Goal: Task Accomplishment & Management: Manage account settings

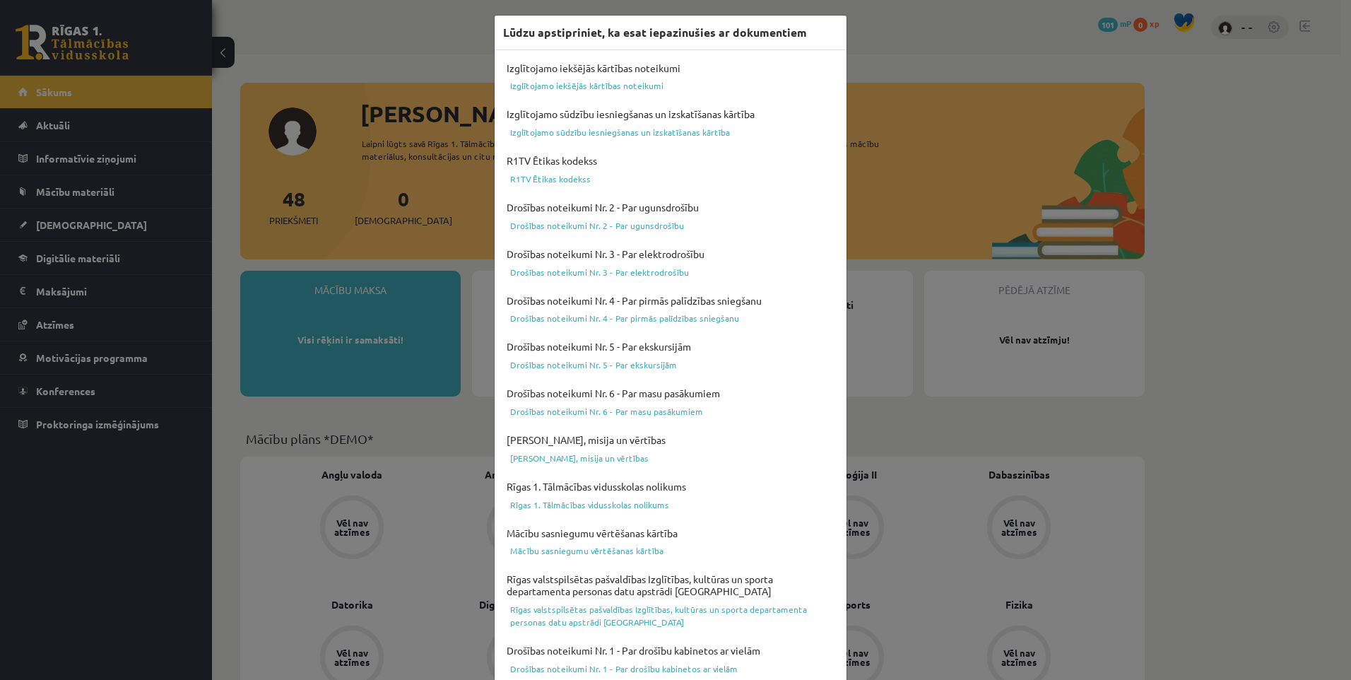
click at [1186, 333] on div "Lūdzu apstipriniet, ka esat iepazinušies ar dokumentiem Izglītojamo iekšējās kā…" at bounding box center [675, 340] width 1351 height 680
drag, startPoint x: 783, startPoint y: 80, endPoint x: 971, endPoint y: 30, distance: 195.2
click at [967, 30] on div "Lūdzu apstipriniet, ka esat iepazinušies ar dokumentiem Izglītojamo iekšējās kā…" at bounding box center [675, 340] width 1351 height 680
click at [1034, 33] on div "Lūdzu apstipriniet, ka esat iepazinušies ar dokumentiem Izglītojamo iekšējās kā…" at bounding box center [675, 340] width 1351 height 680
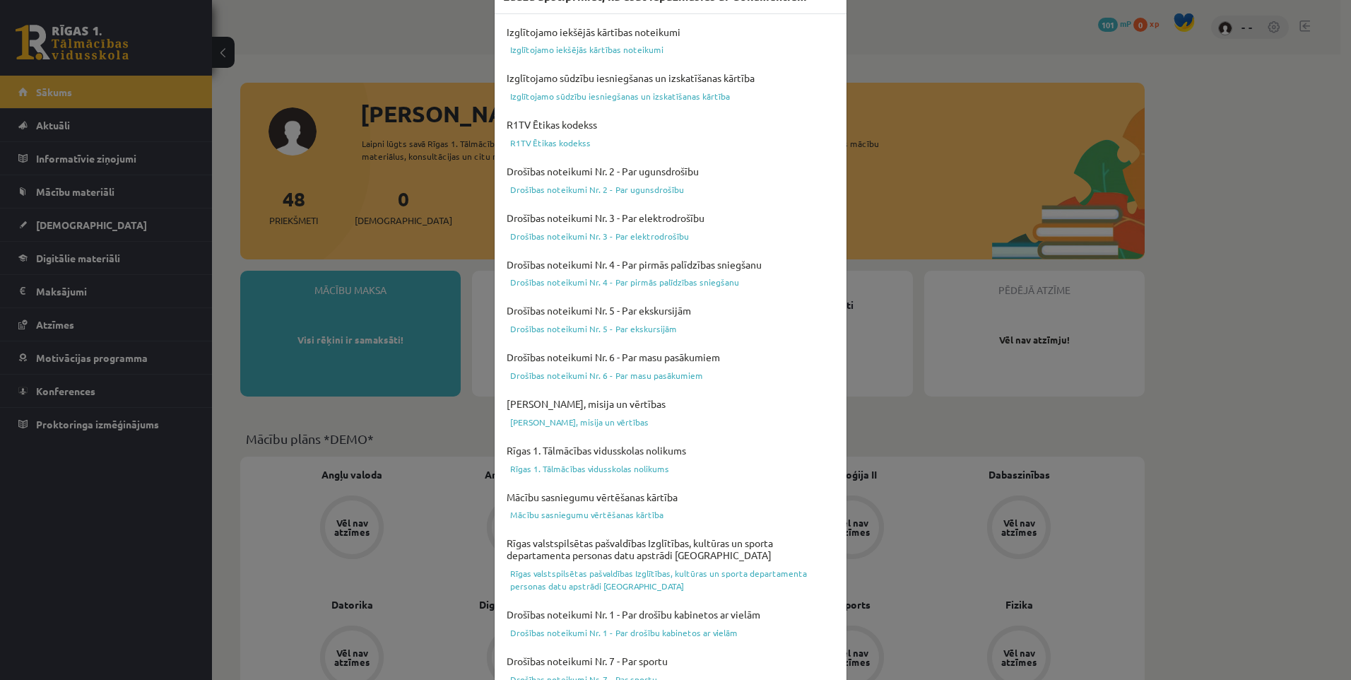
scroll to position [338, 0]
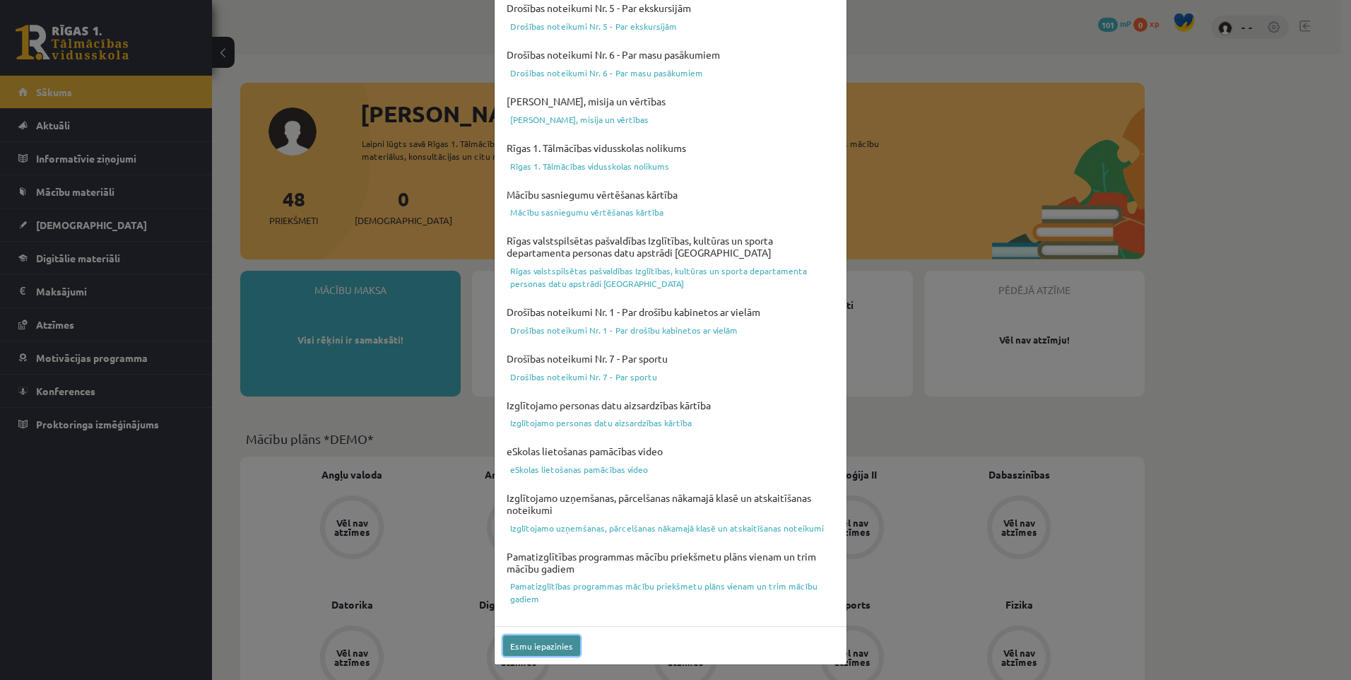
click at [538, 648] on button "Esmu iepazinies" at bounding box center [541, 645] width 77 height 20
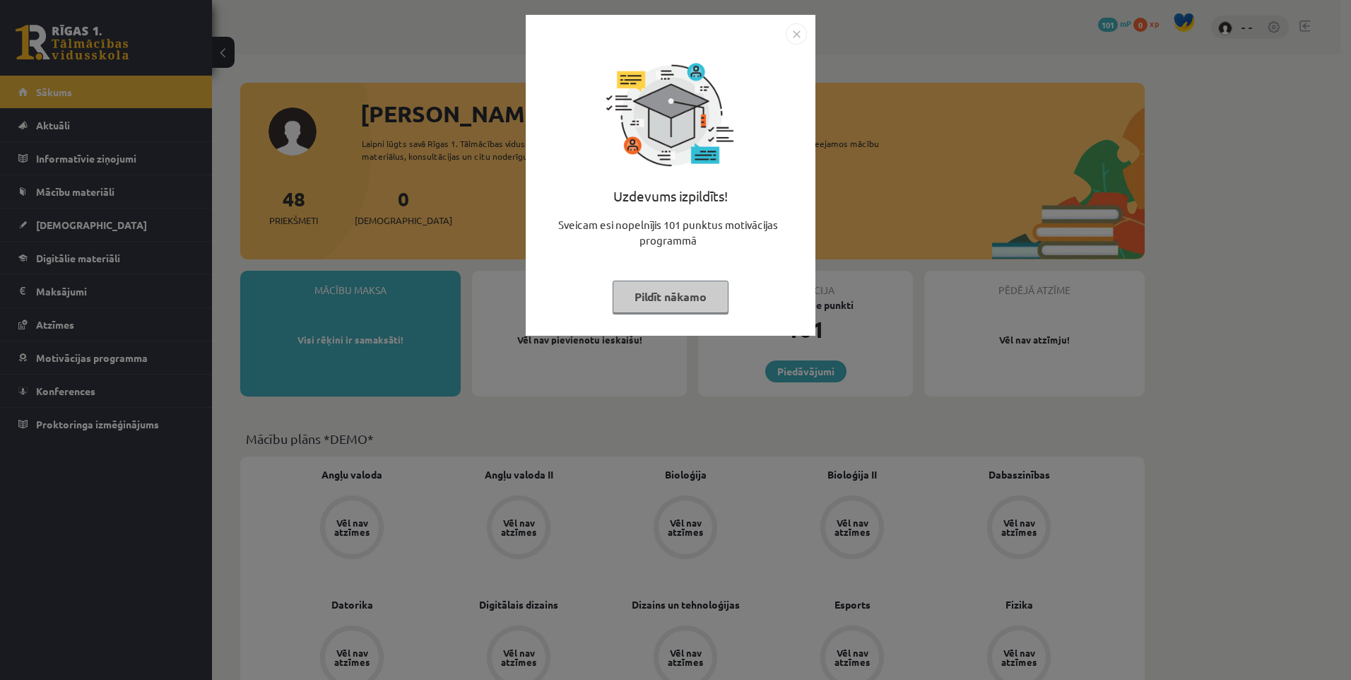
click at [692, 302] on button "Pildīt nākamo" at bounding box center [670, 296] width 116 height 32
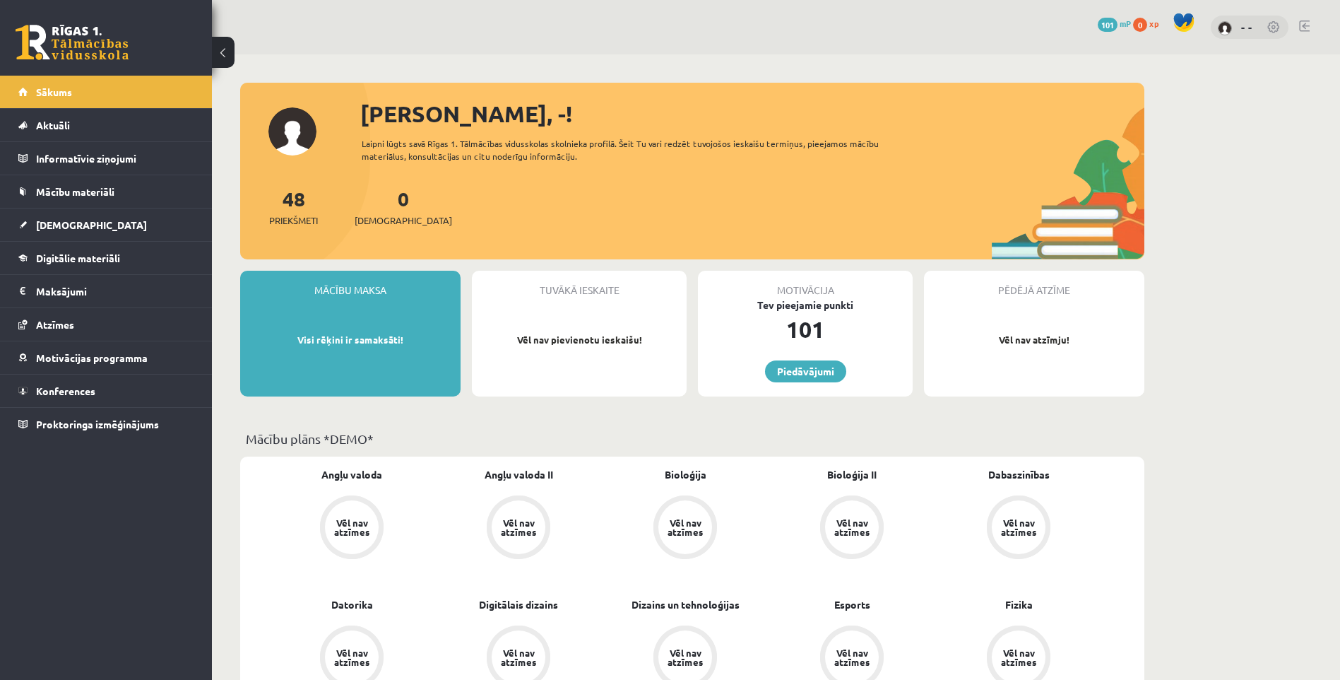
click at [1276, 32] on link at bounding box center [1274, 28] width 14 height 14
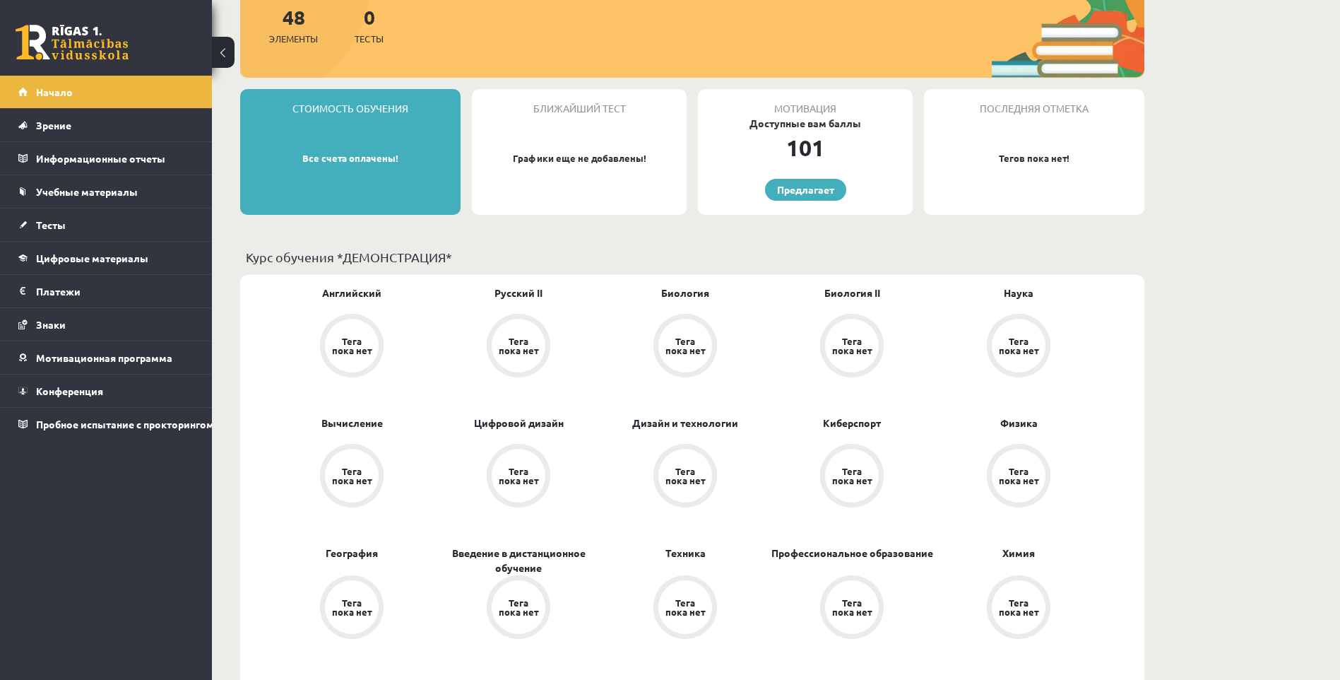
scroll to position [283, 0]
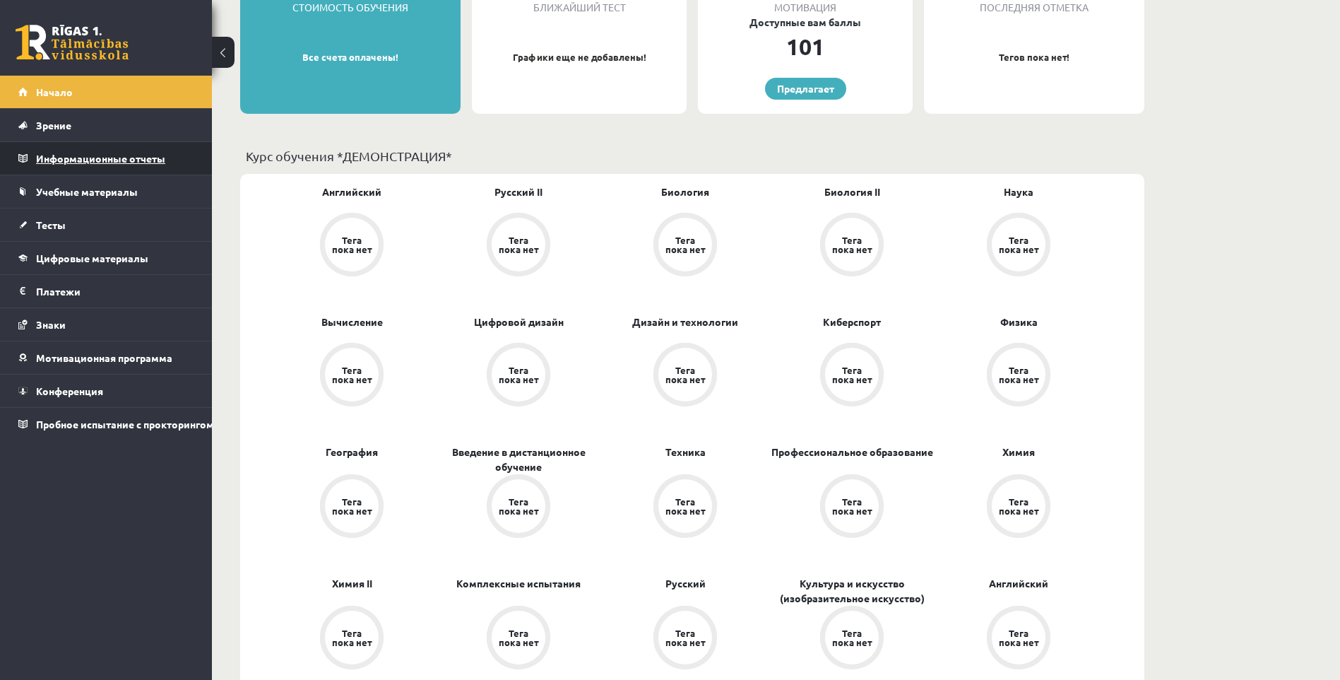
click at [107, 167] on legend "Информационные отчеты 0" at bounding box center [115, 158] width 158 height 32
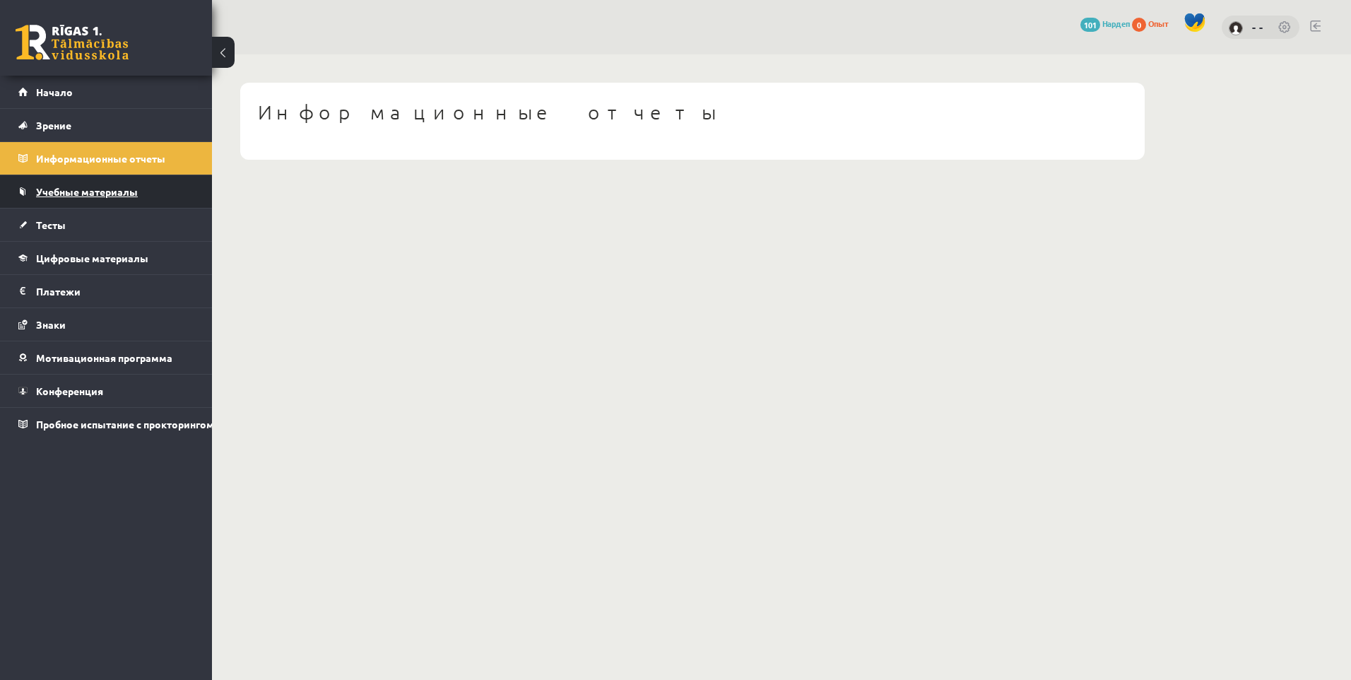
click at [93, 186] on span "Учебные материалы" at bounding box center [87, 191] width 102 height 13
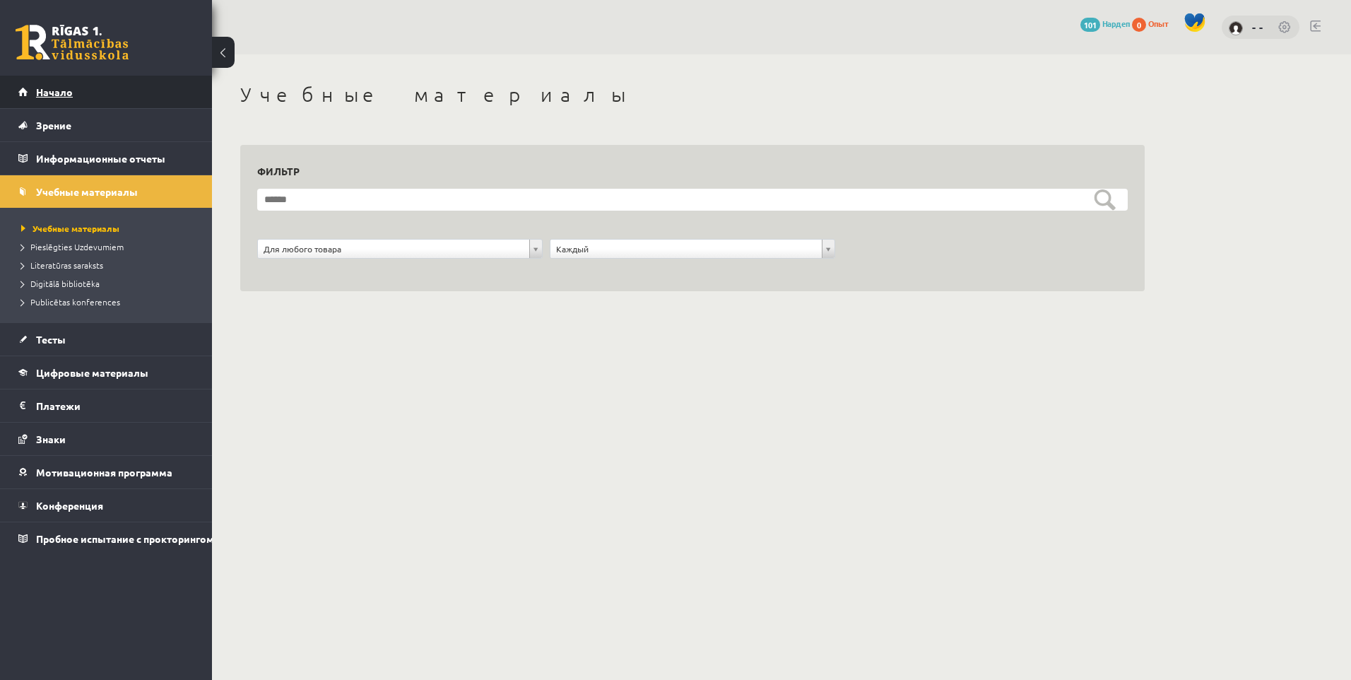
click at [64, 104] on link "Начало" at bounding box center [106, 92] width 176 height 32
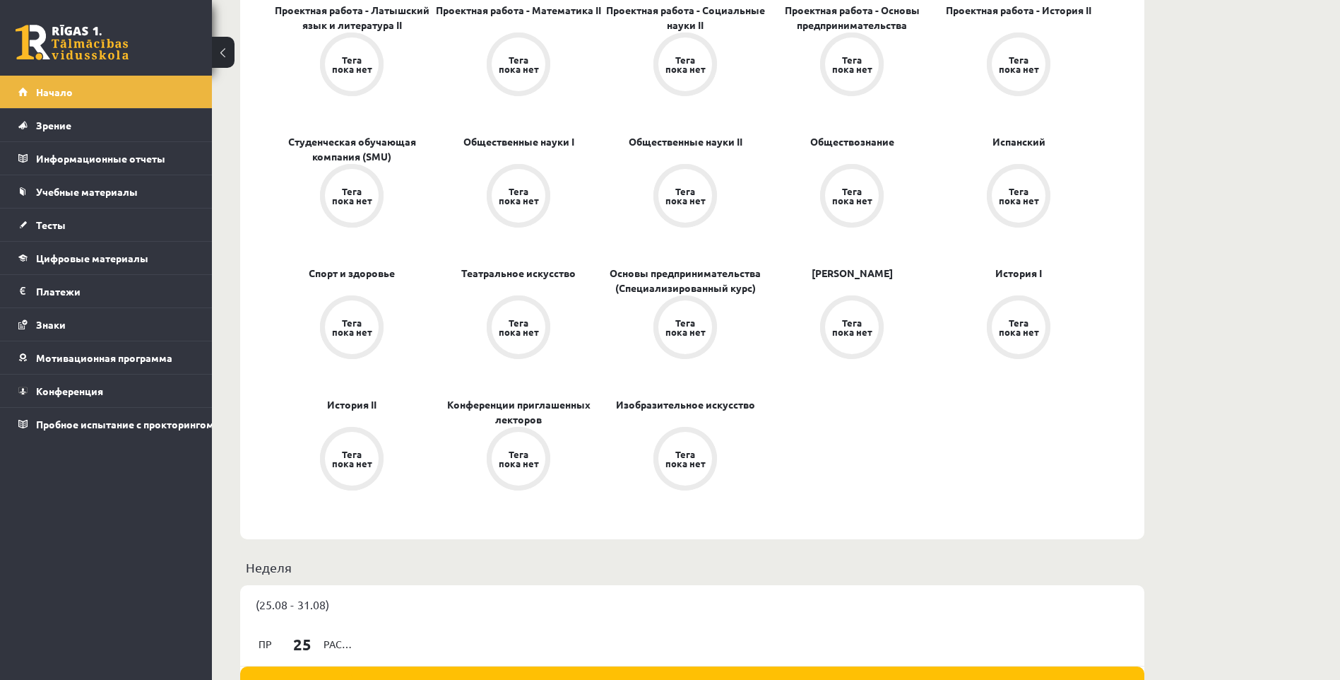
scroll to position [1272, 0]
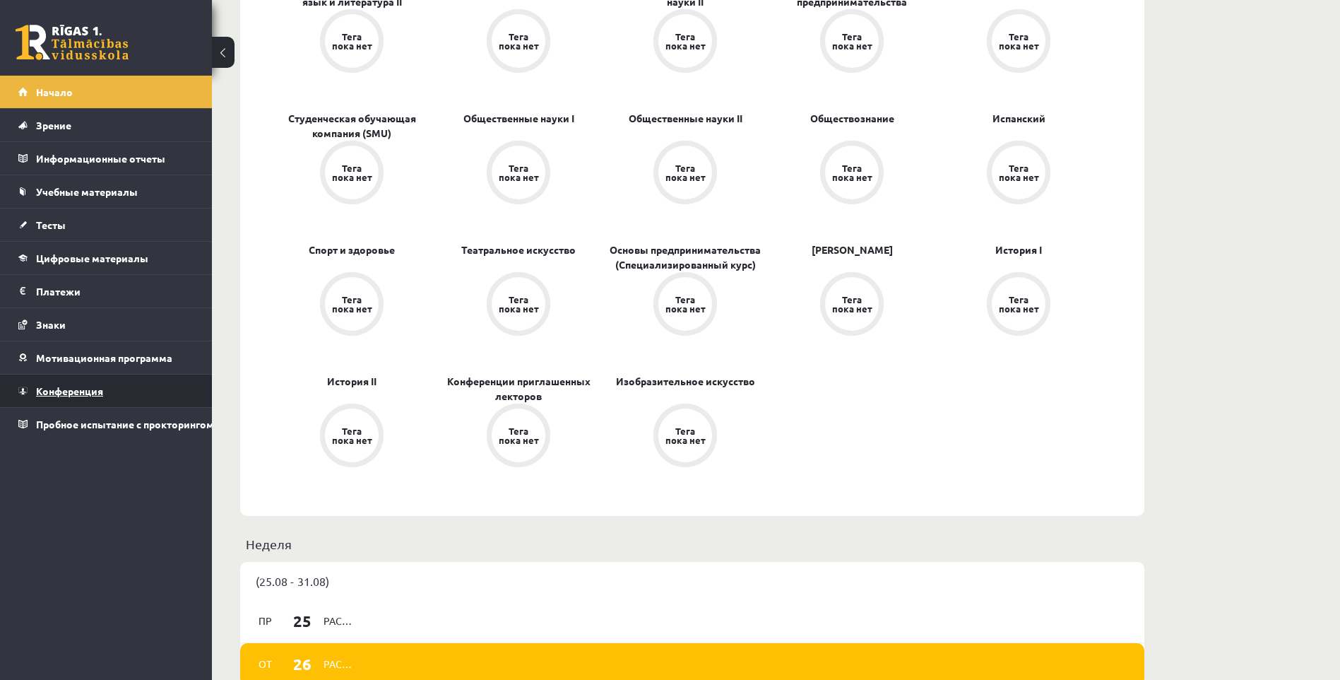
click at [86, 391] on span "Конференция" at bounding box center [69, 390] width 67 height 13
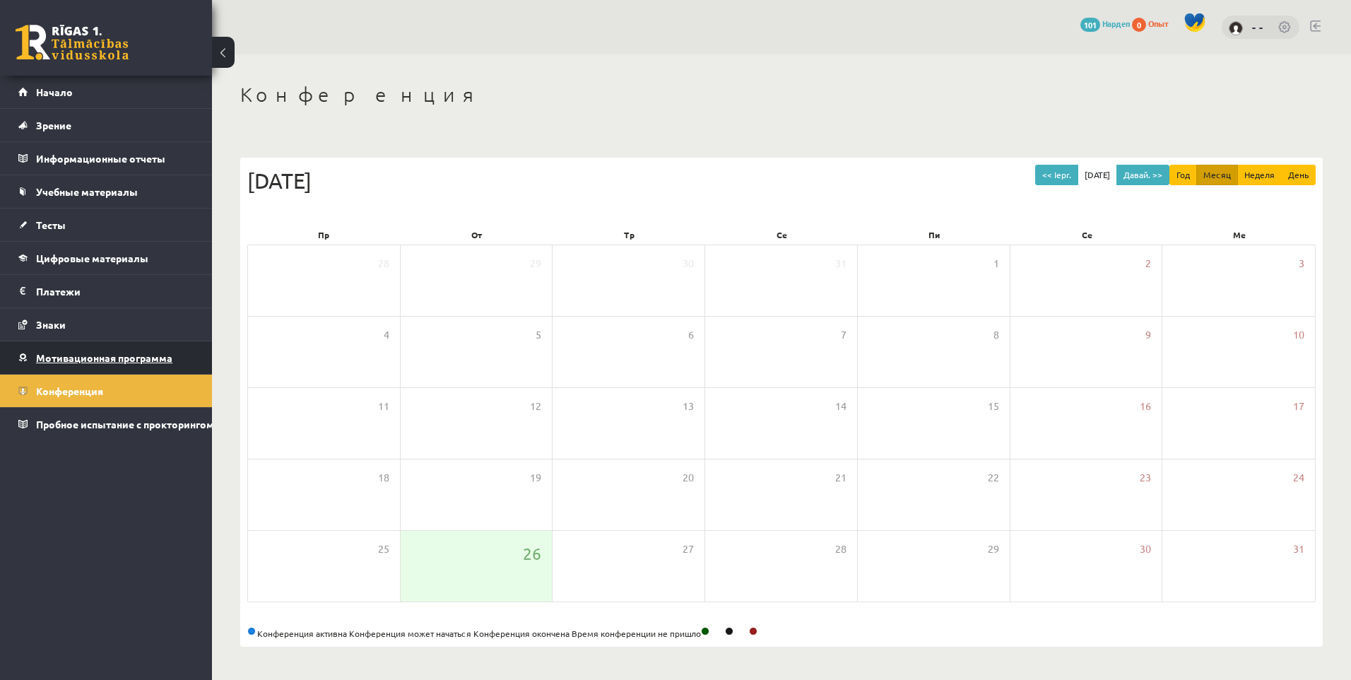
click at [102, 358] on span "Мотивационная программа" at bounding box center [104, 357] width 136 height 13
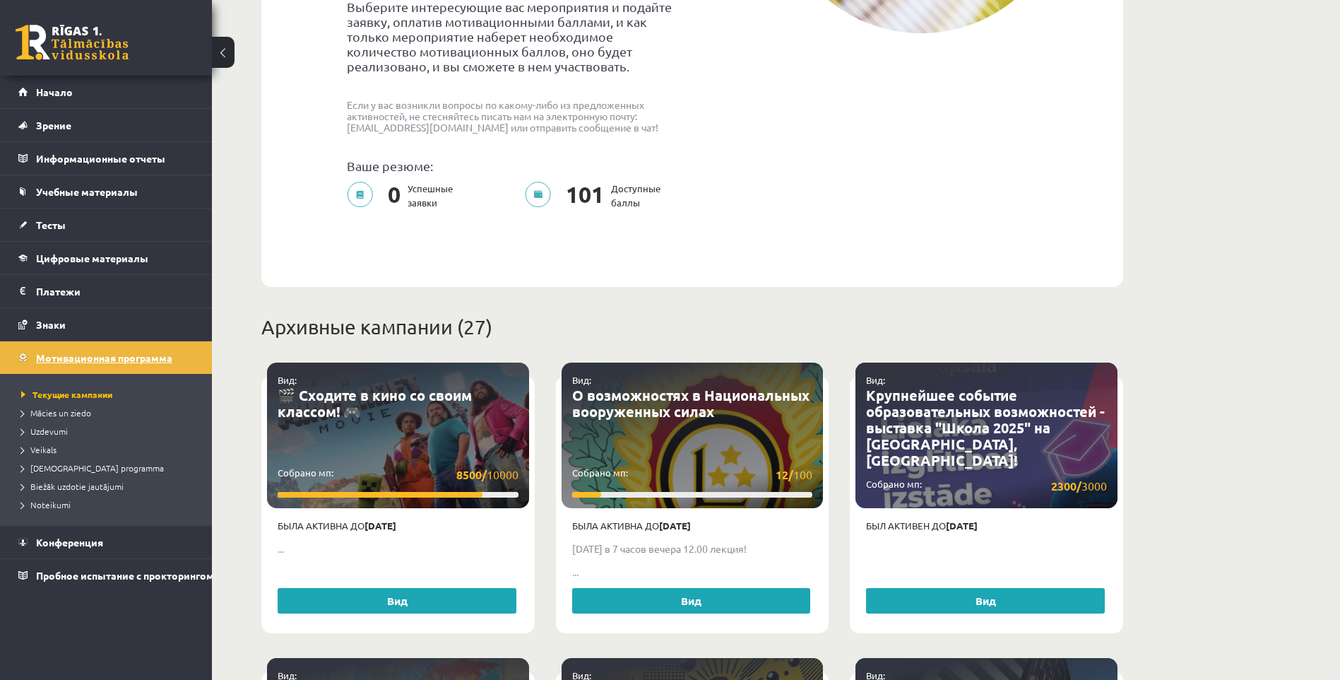
scroll to position [424, 0]
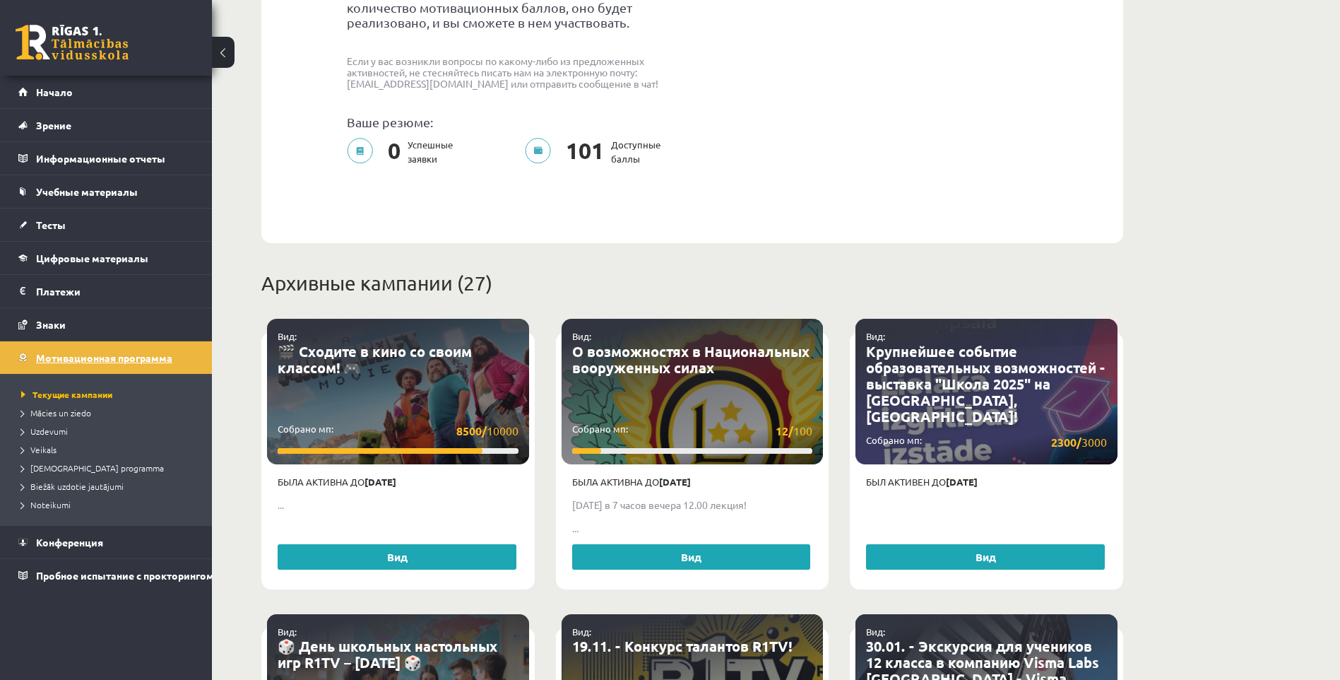
click at [72, 360] on span "Мотивационная программа" at bounding box center [104, 357] width 136 height 13
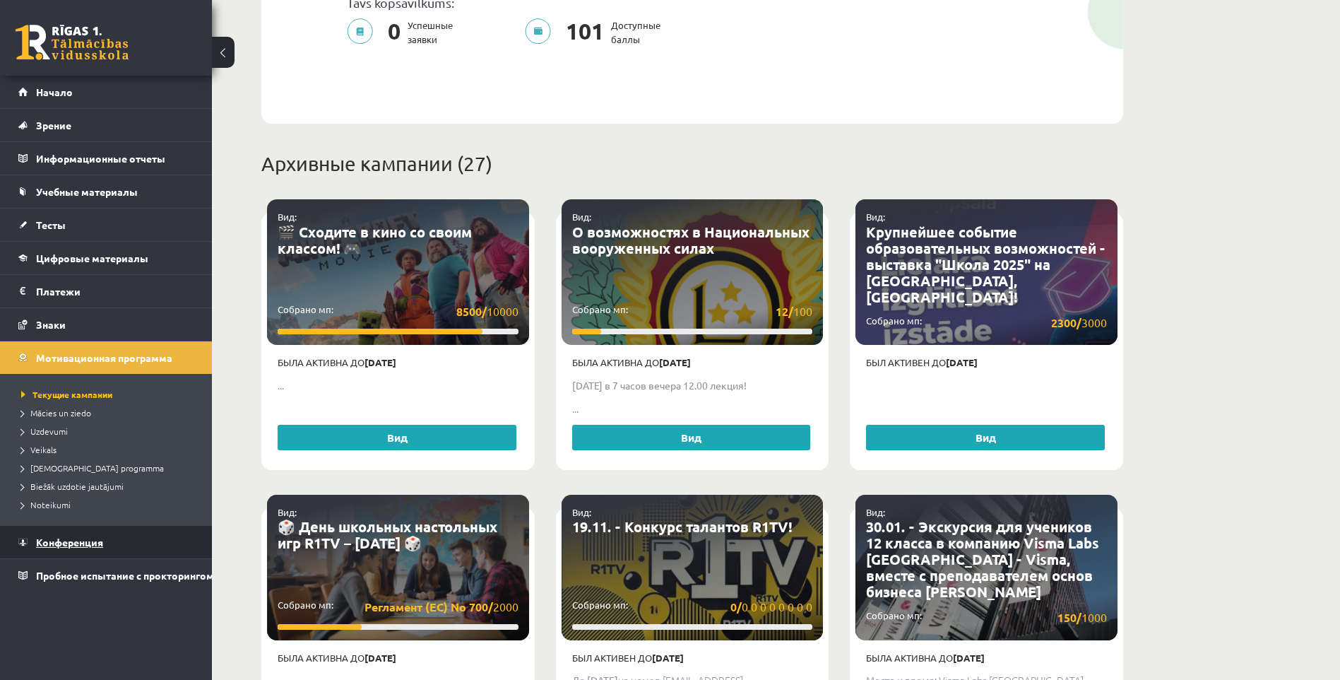
click at [59, 532] on link "Конференция" at bounding box center [106, 542] width 176 height 32
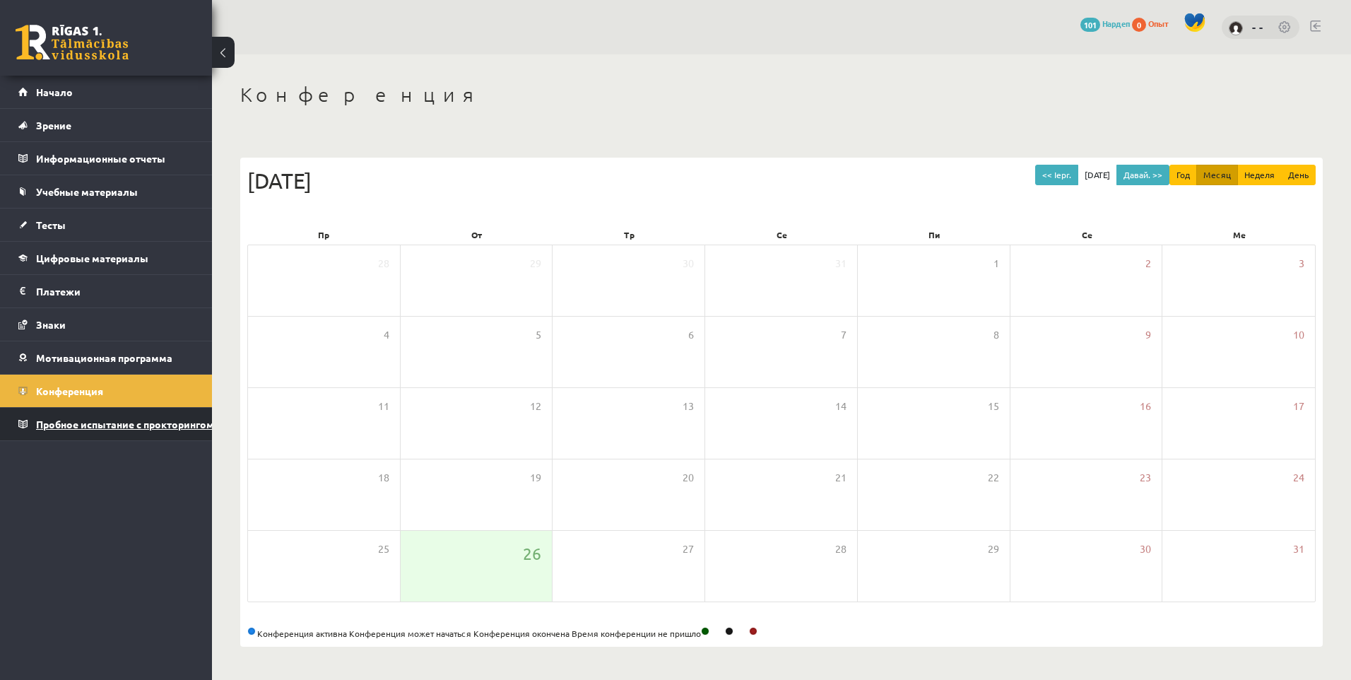
click at [105, 427] on span "Пробное испытание с прокторингом" at bounding box center [125, 423] width 178 height 13
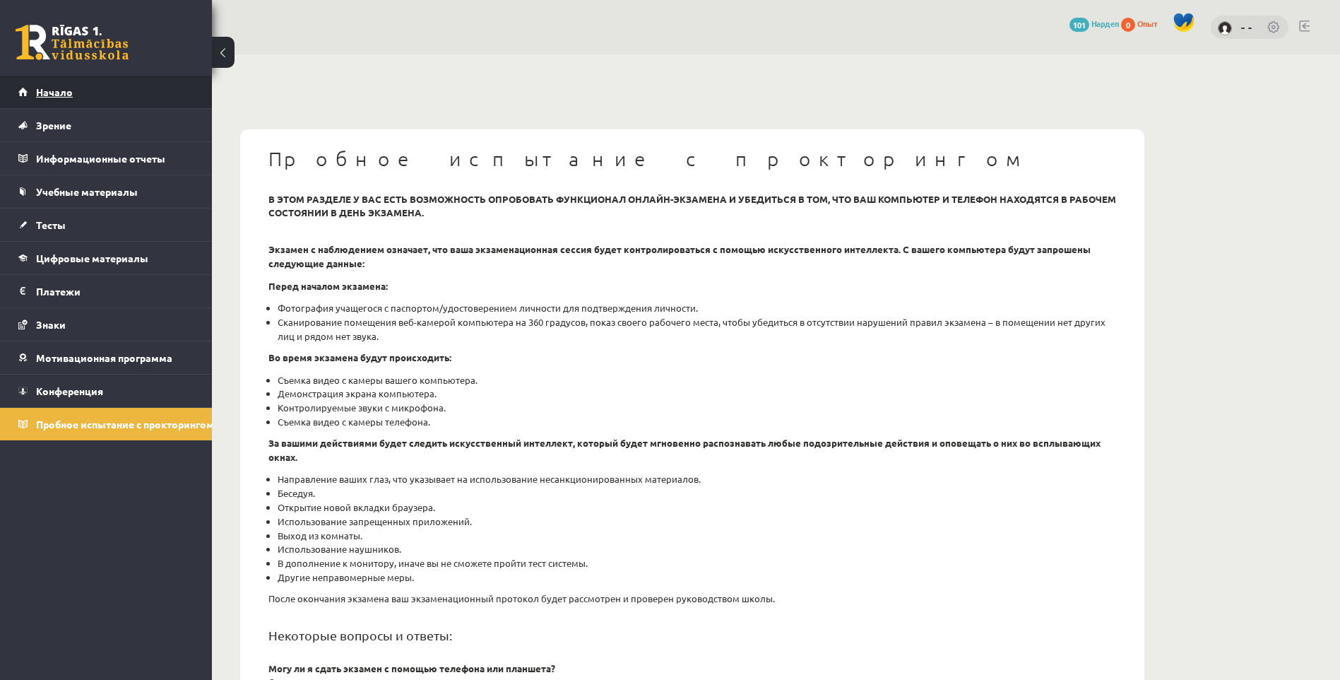
click at [59, 90] on span "Начало" at bounding box center [54, 91] width 37 height 13
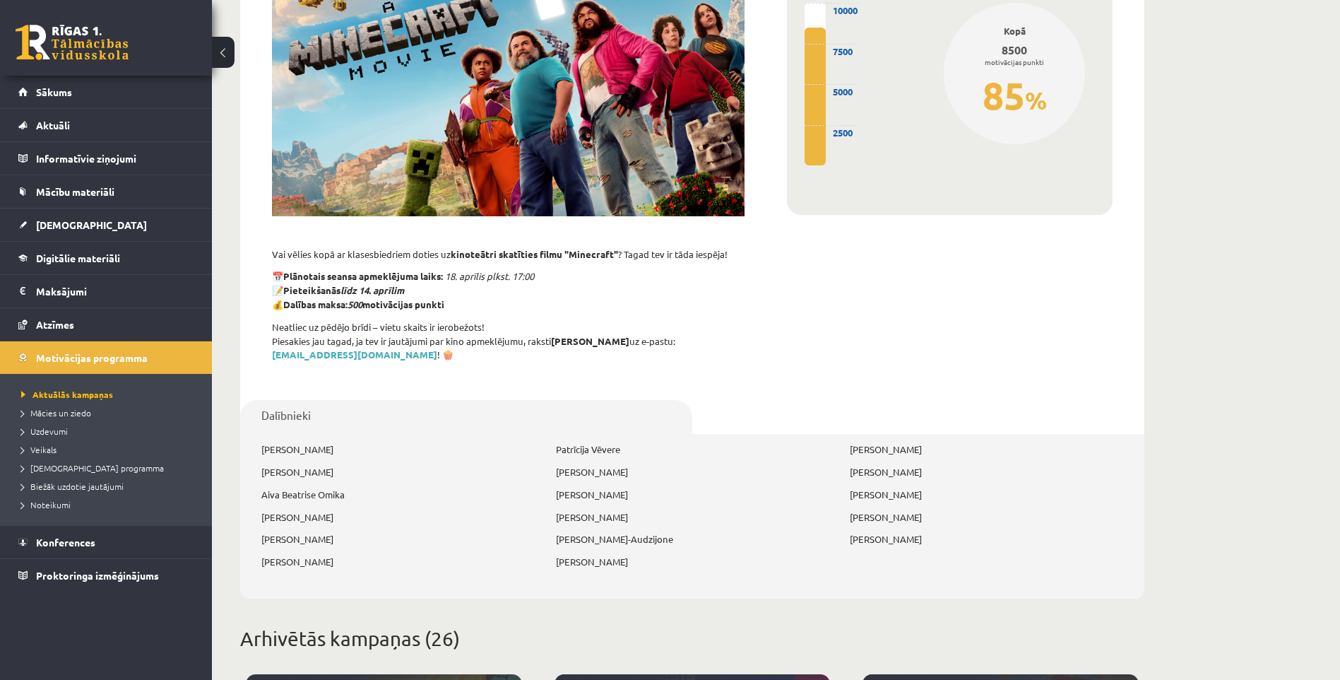
scroll to position [212, 0]
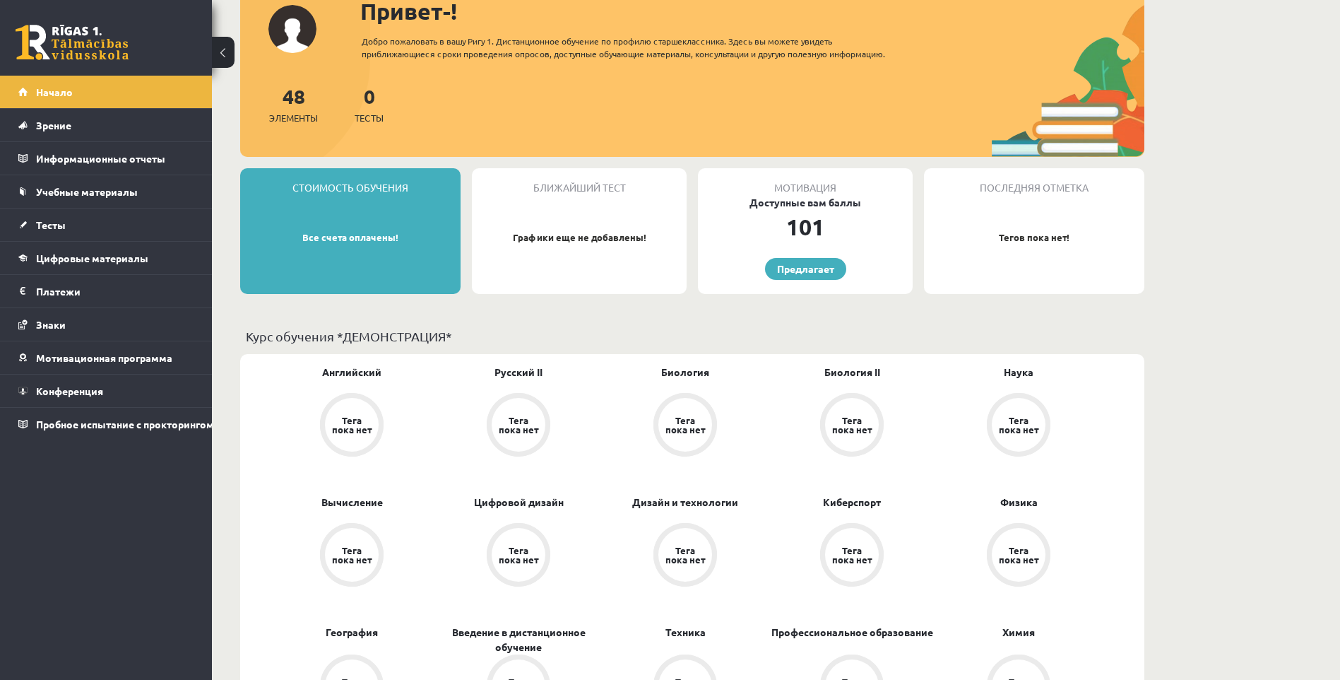
scroll to position [141, 0]
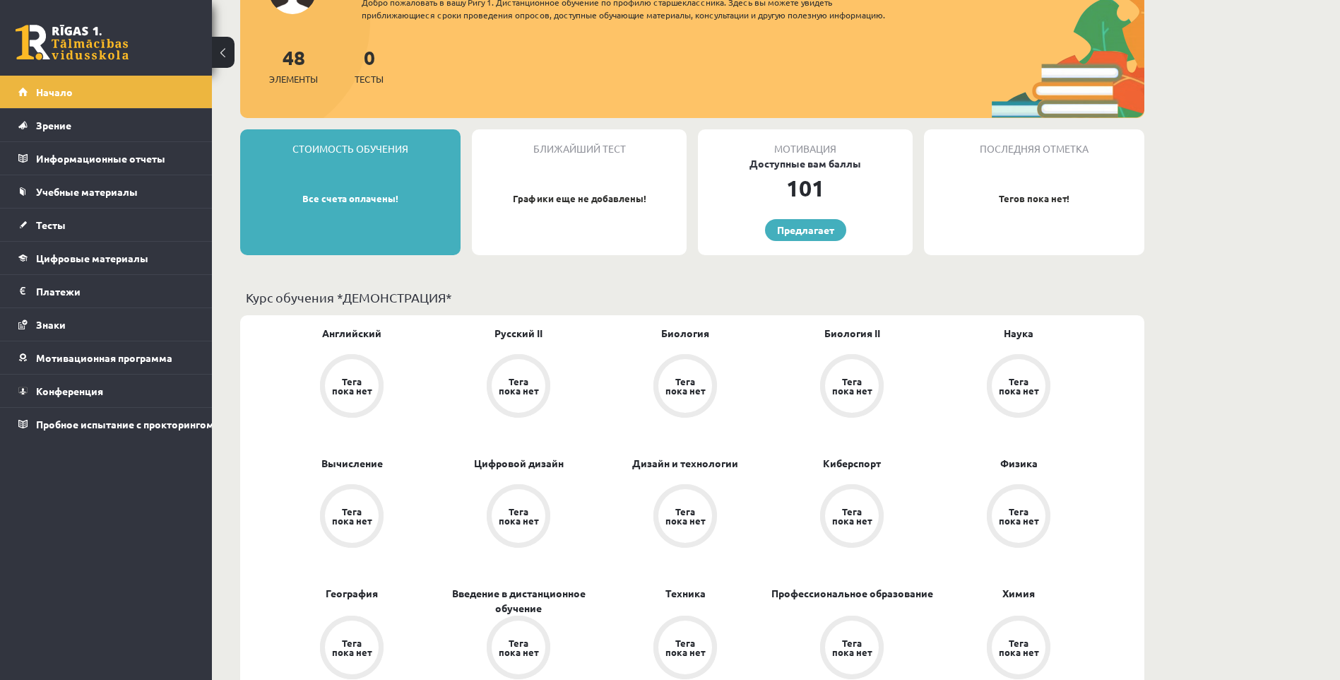
click at [355, 153] on div "Стоимость обучения" at bounding box center [350, 142] width 220 height 27
drag, startPoint x: 265, startPoint y: 152, endPoint x: 405, endPoint y: 164, distance: 141.1
click at [405, 164] on div "Стоимость обучения Все счета оплачены!" at bounding box center [350, 192] width 220 height 126
click at [427, 201] on p "Все счета оплачены!" at bounding box center [350, 198] width 206 height 14
drag, startPoint x: 374, startPoint y: 200, endPoint x: 259, endPoint y: 194, distance: 114.6
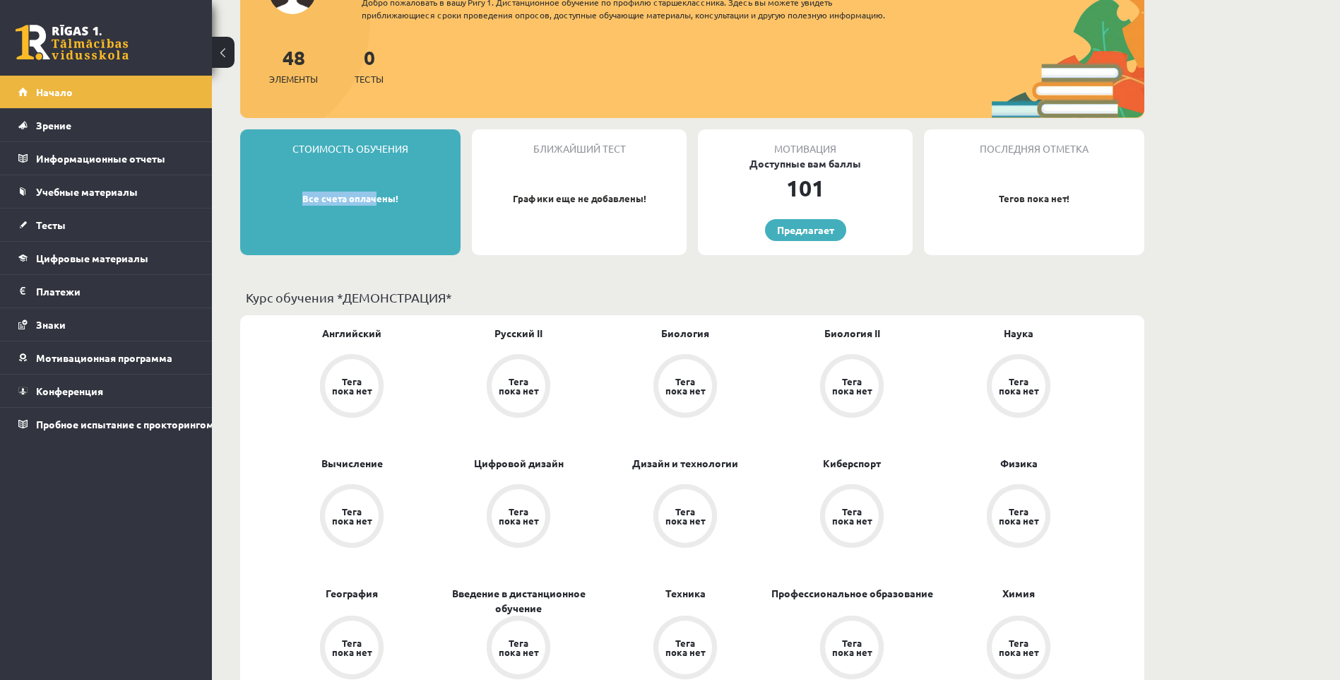
click at [259, 194] on p "Все счета оплачены!" at bounding box center [350, 198] width 206 height 14
click at [423, 212] on div "Стоимость обучения Все счета оплачены!" at bounding box center [350, 192] width 220 height 126
drag, startPoint x: 348, startPoint y: 186, endPoint x: 269, endPoint y: 179, distance: 79.4
click at [269, 179] on div "Стоимость обучения Все счета оплачены!" at bounding box center [350, 192] width 220 height 126
drag, startPoint x: 355, startPoint y: 156, endPoint x: 333, endPoint y: 153, distance: 22.1
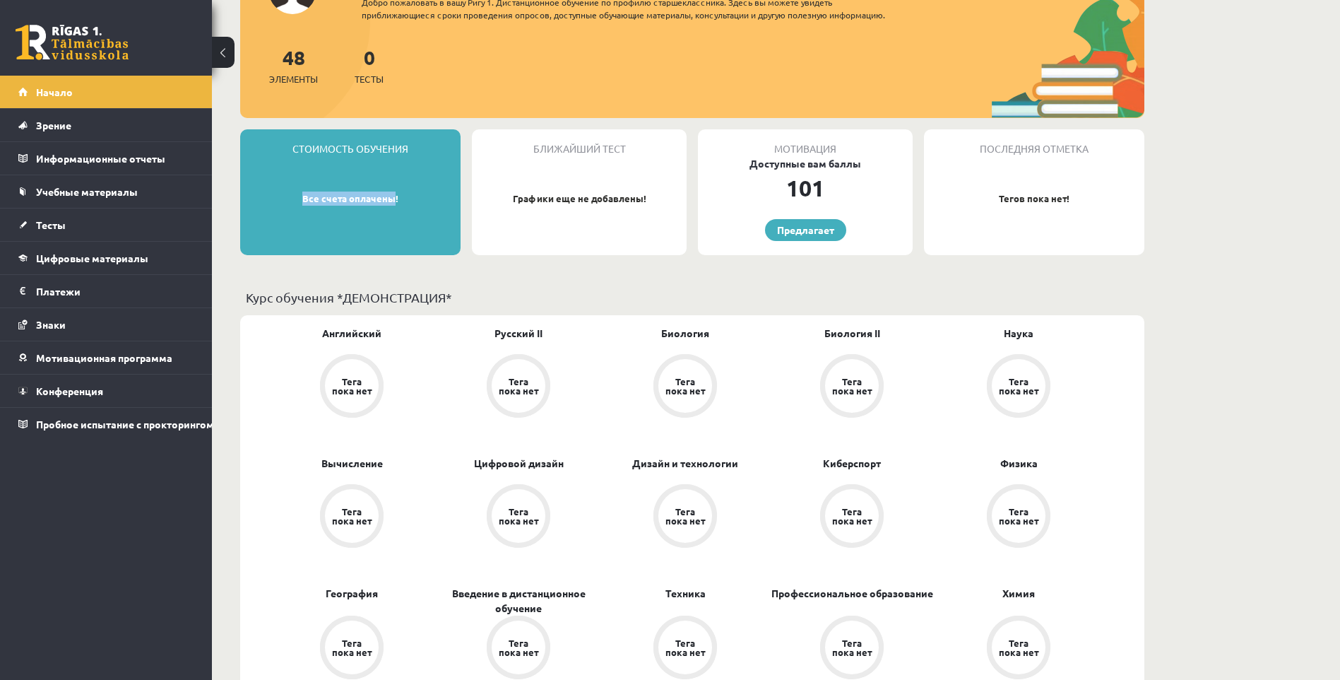
click at [353, 156] on div "Стоимость обучения Все счета оплачены!" at bounding box center [350, 192] width 220 height 126
drag, startPoint x: 290, startPoint y: 146, endPoint x: 425, endPoint y: 165, distance: 136.9
click at [425, 164] on div "Стоимость обучения Все счета оплачены!" at bounding box center [350, 192] width 220 height 126
click at [408, 186] on div "Стоимость обучения Все счета оплачены!" at bounding box center [350, 192] width 220 height 126
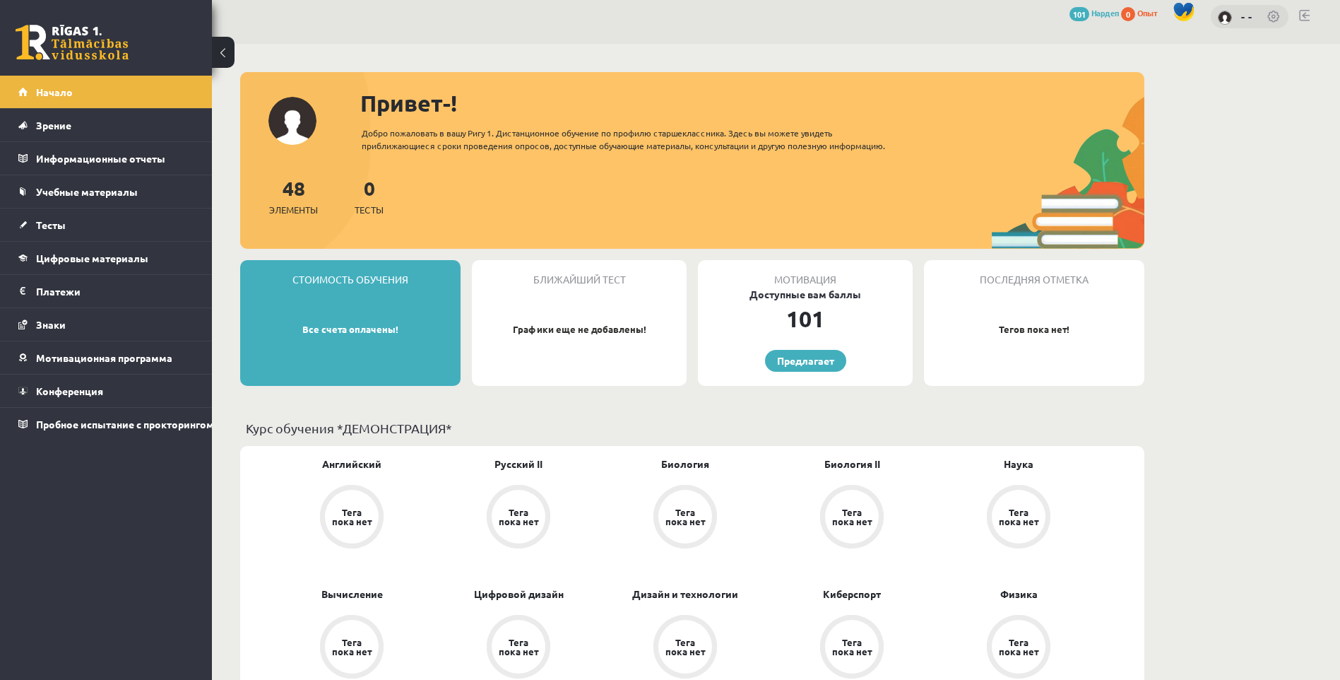
scroll to position [0, 0]
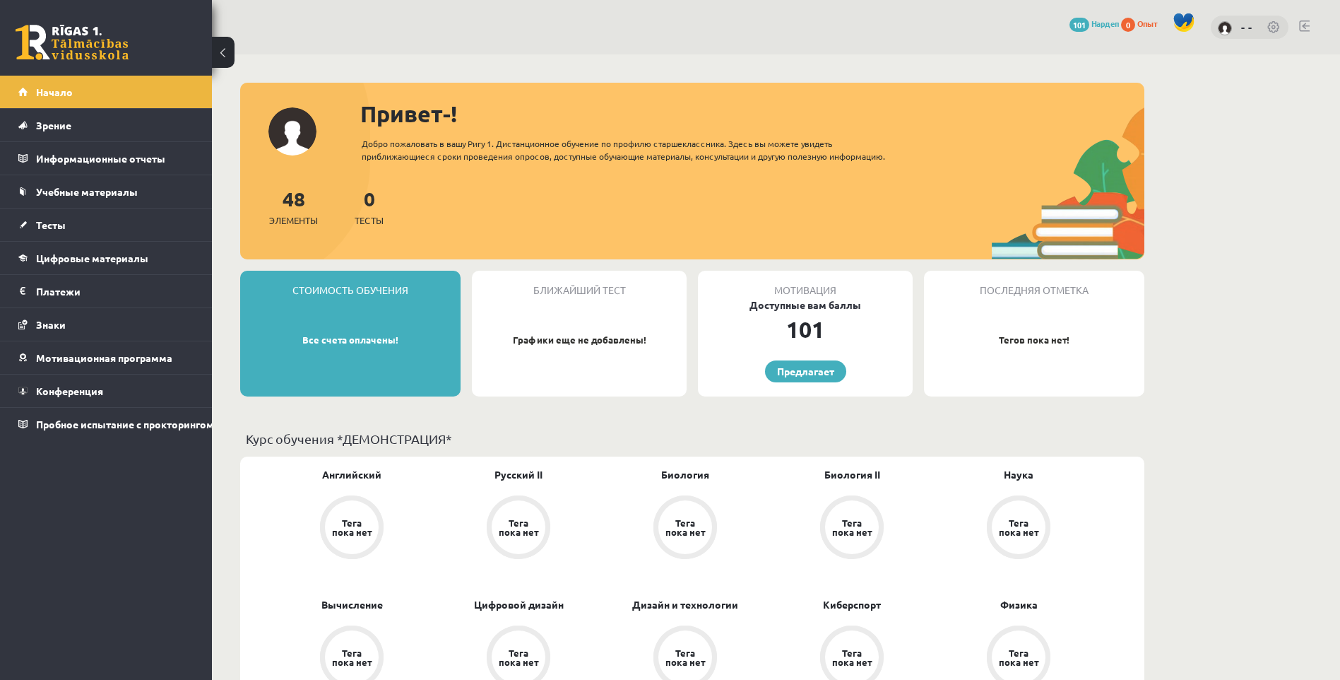
click at [104, 51] on link at bounding box center [72, 42] width 113 height 35
click at [1275, 27] on link at bounding box center [1274, 28] width 14 height 14
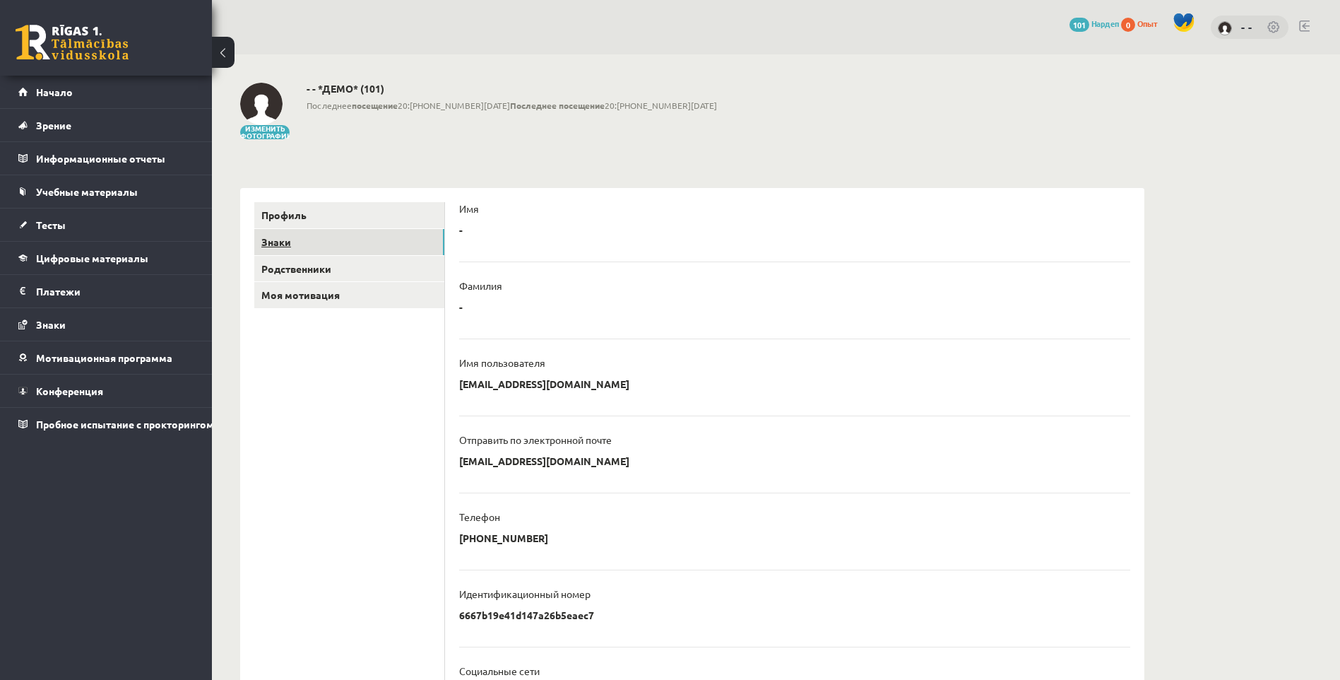
click at [311, 246] on link "Знаки" at bounding box center [349, 242] width 190 height 26
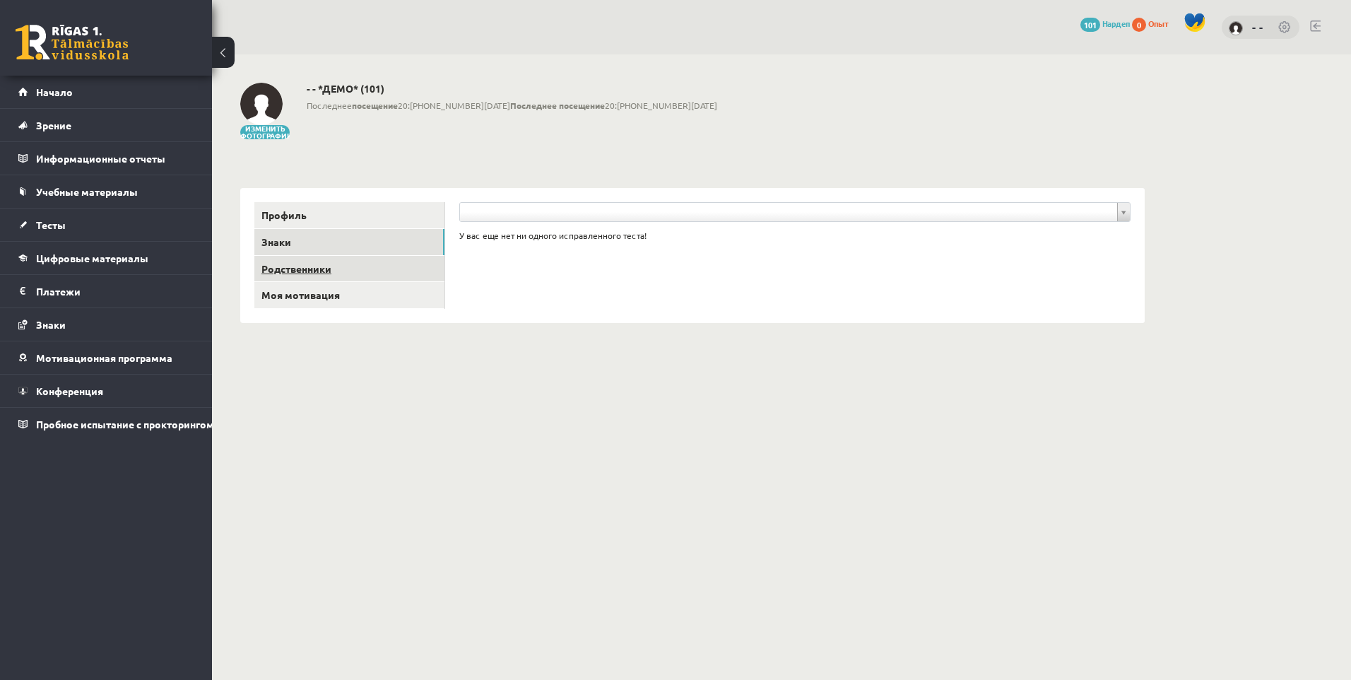
click at [318, 267] on link "Родственники" at bounding box center [349, 269] width 190 height 26
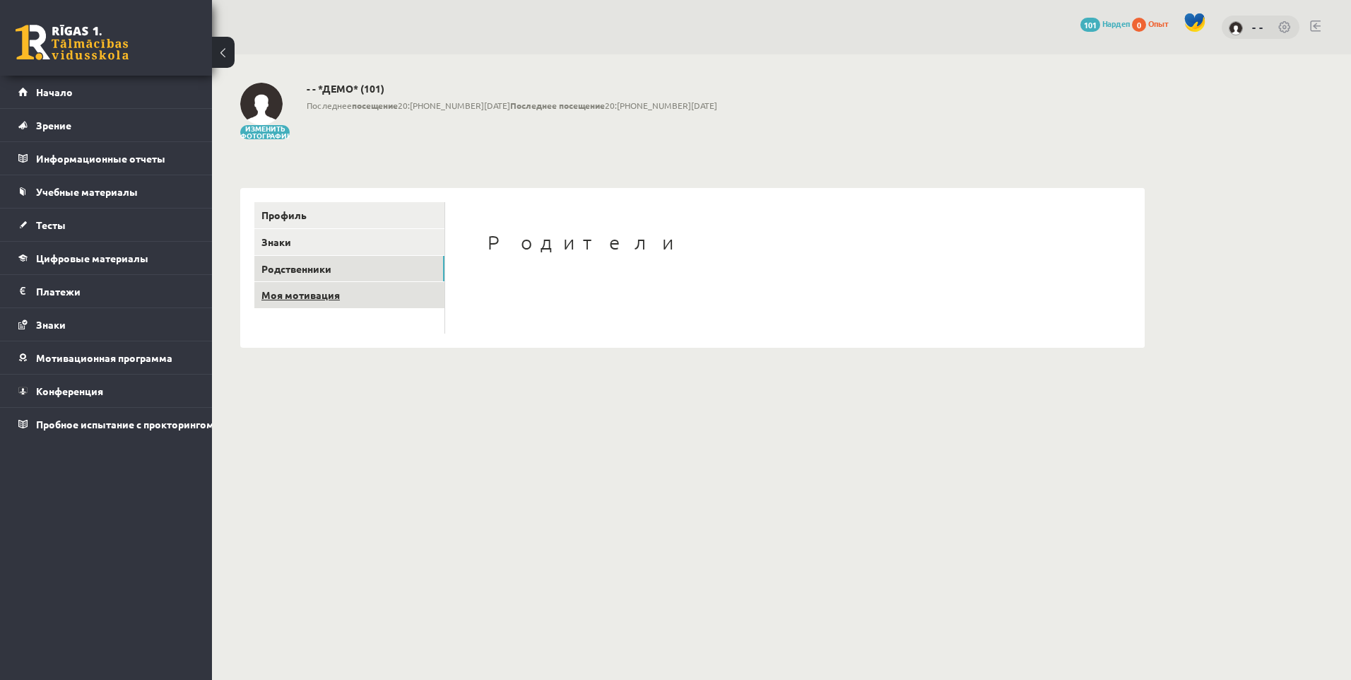
click at [326, 282] on link "Моя мотивация" at bounding box center [349, 295] width 190 height 26
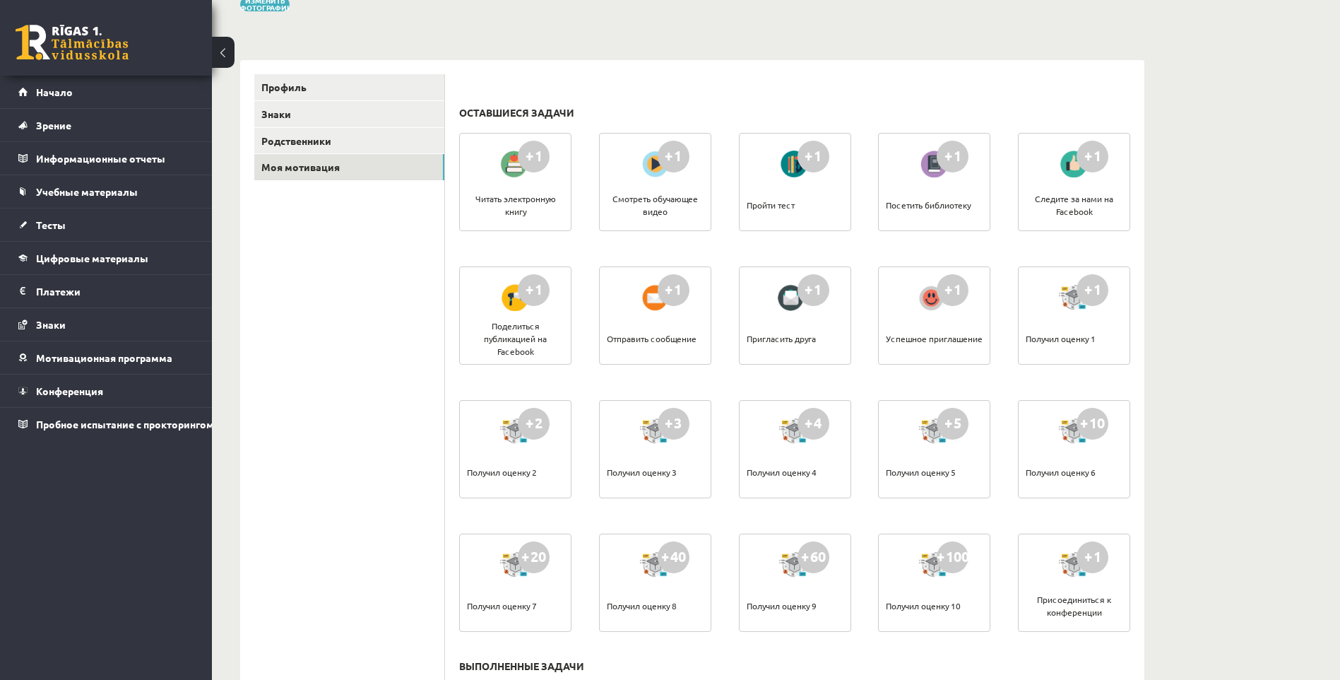
scroll to position [141, 0]
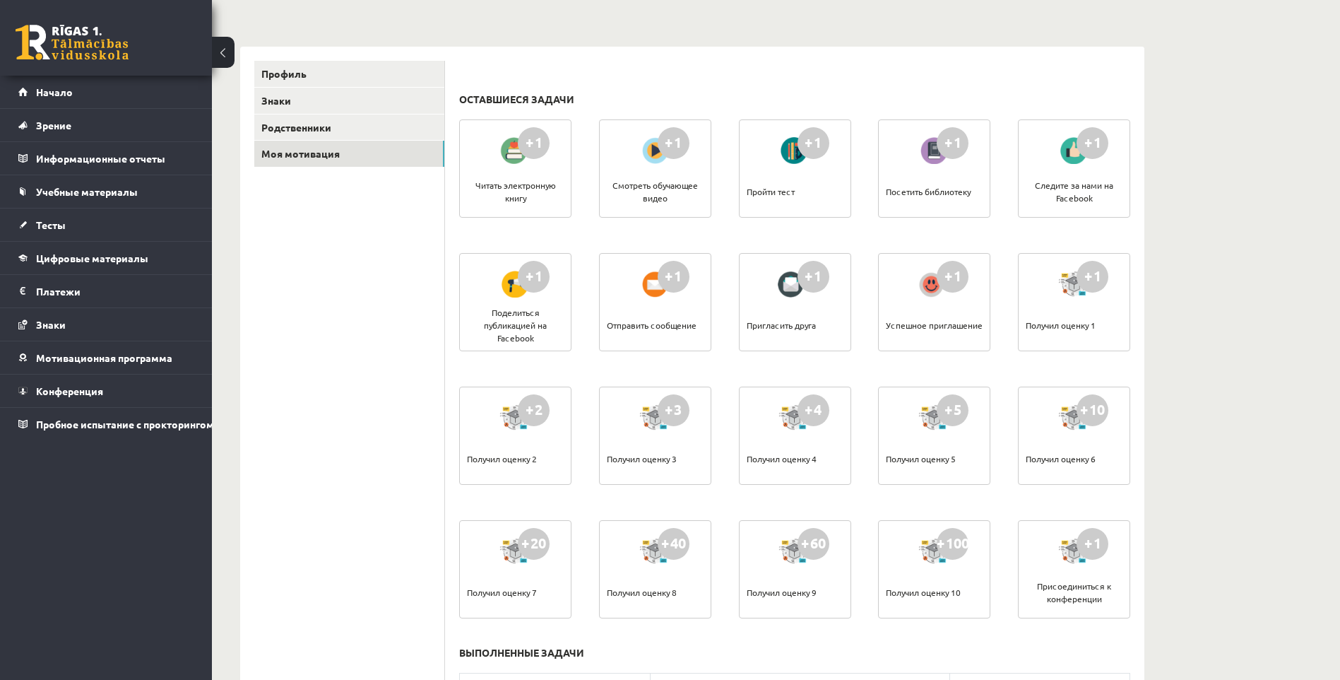
click at [517, 148] on div at bounding box center [515, 150] width 40 height 32
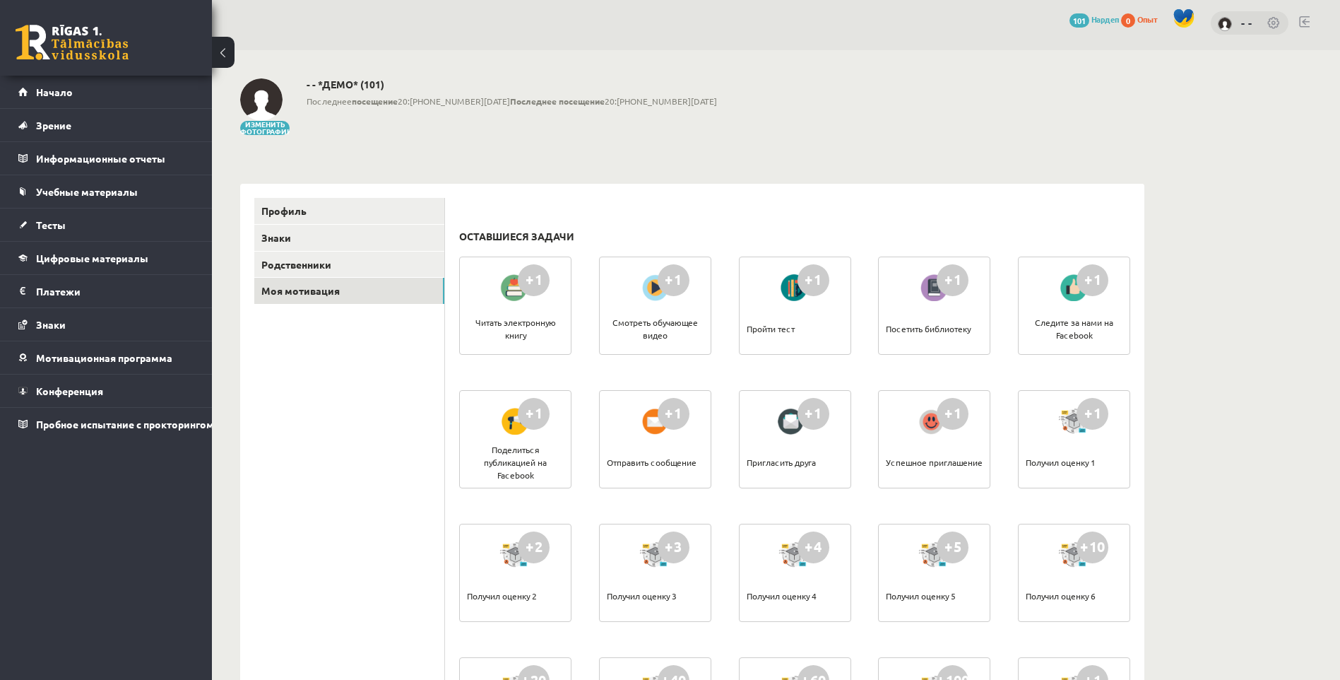
scroll to position [0, 0]
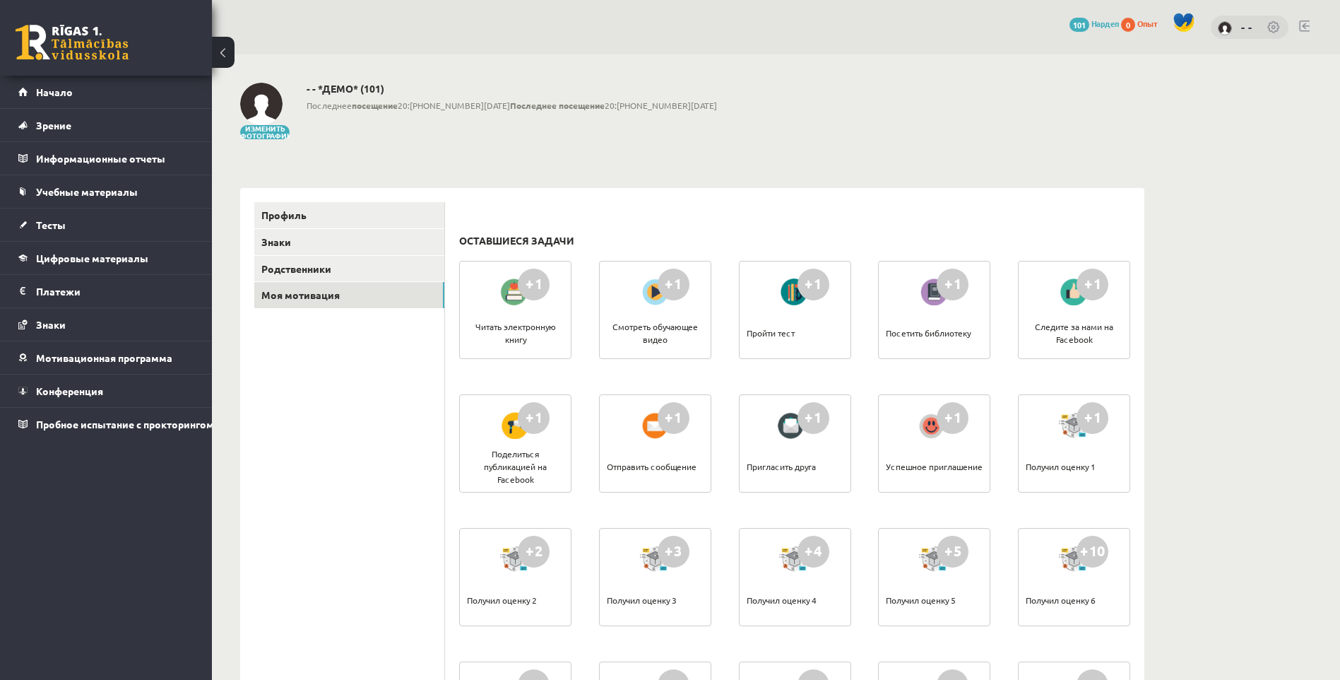
click at [1276, 32] on link at bounding box center [1274, 28] width 14 height 14
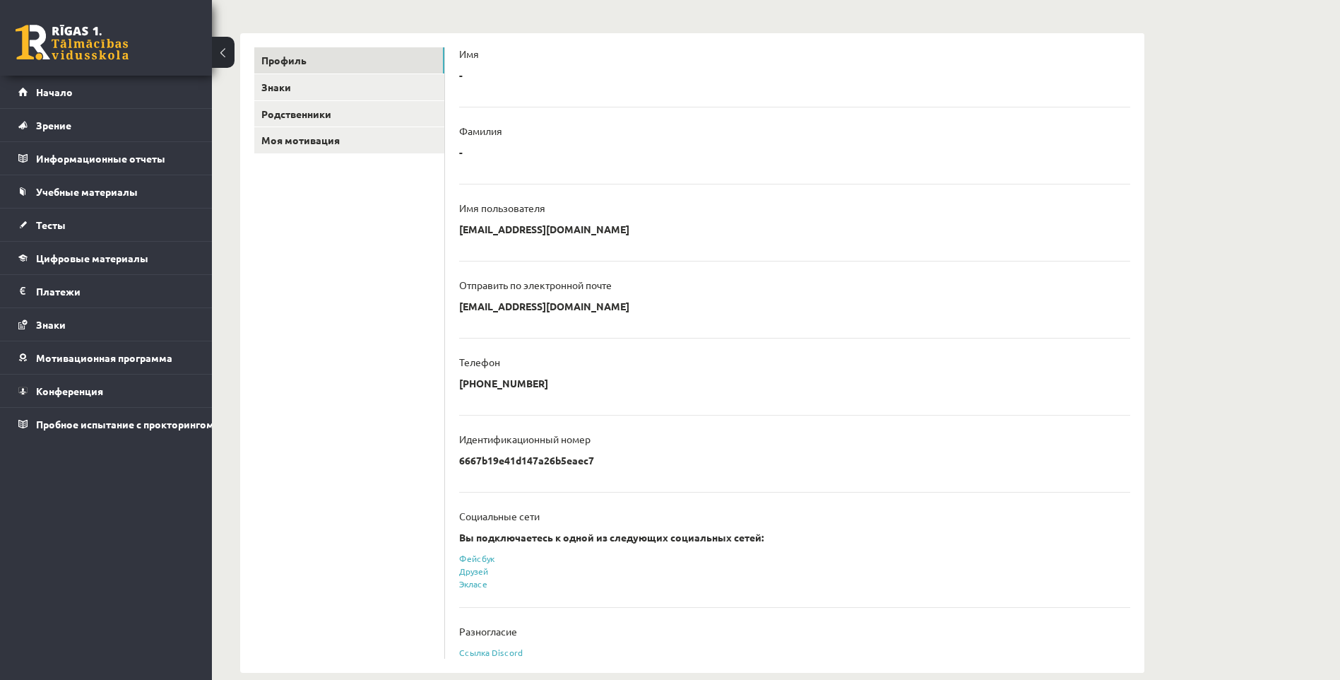
scroll to position [176, 0]
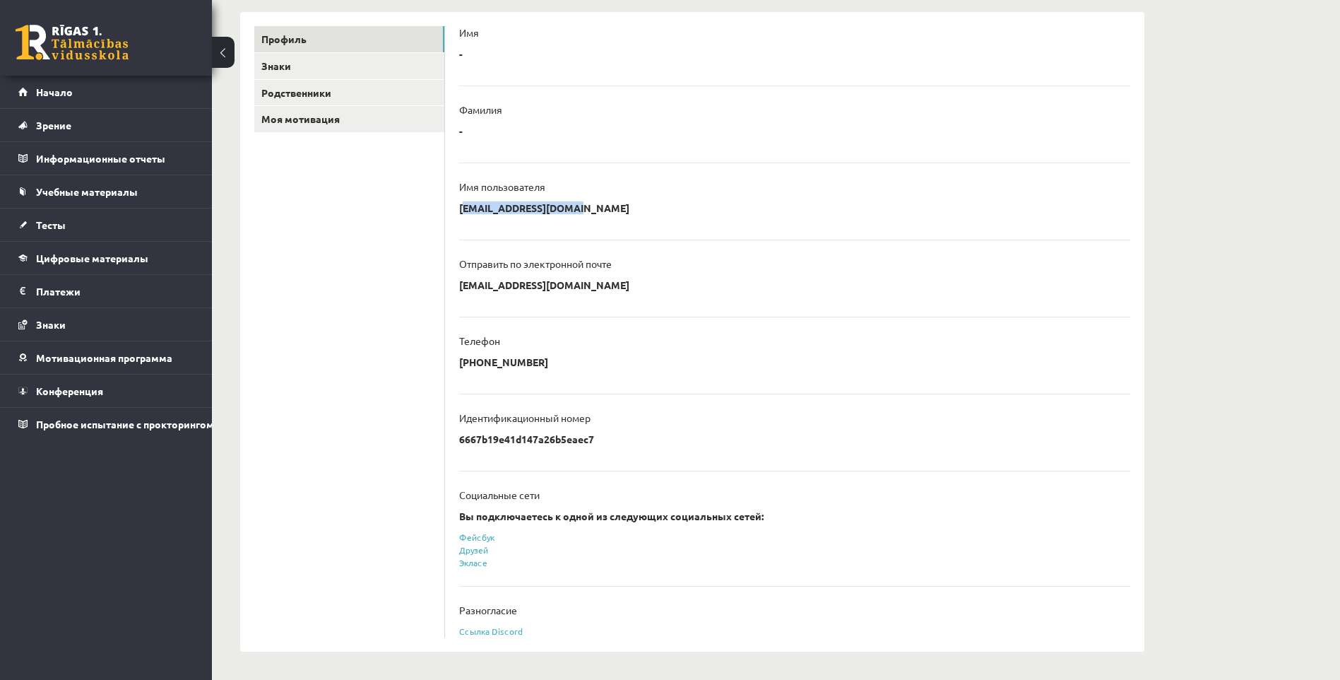
drag, startPoint x: 571, startPoint y: 210, endPoint x: 447, endPoint y: 220, distance: 124.0
click at [447, 220] on div "**********" at bounding box center [794, 331] width 699 height 639
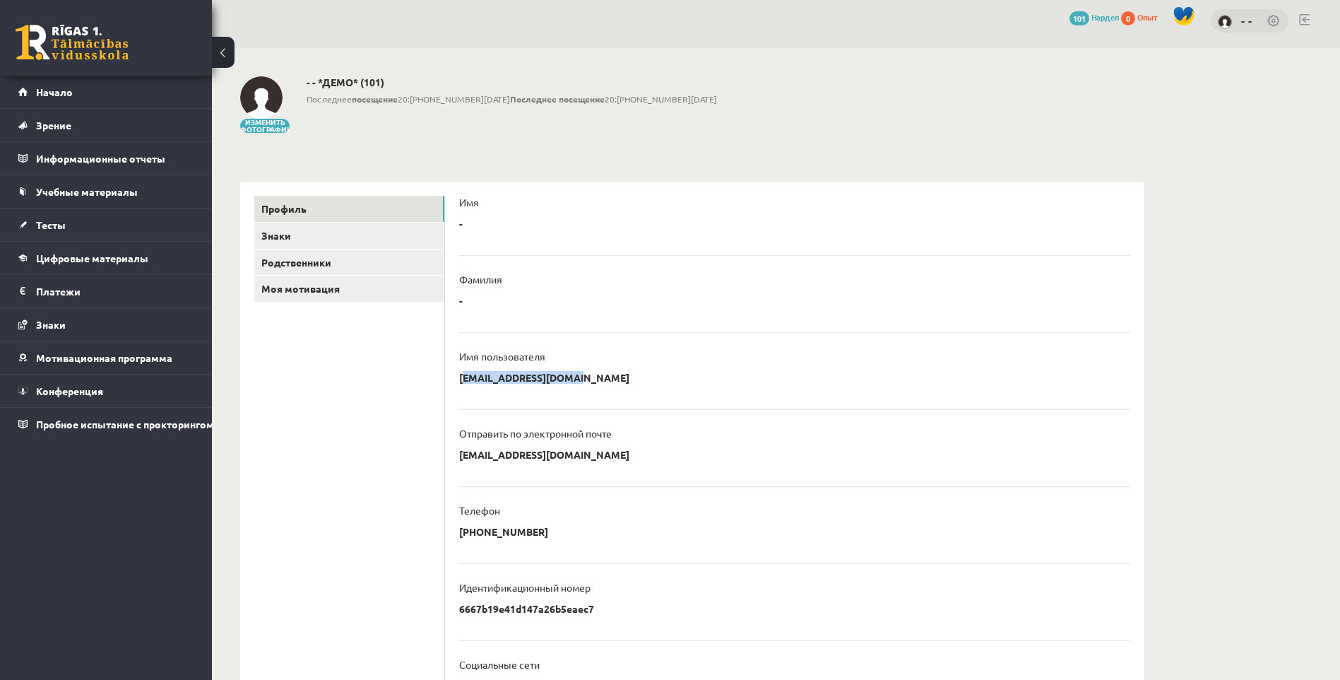
scroll to position [0, 0]
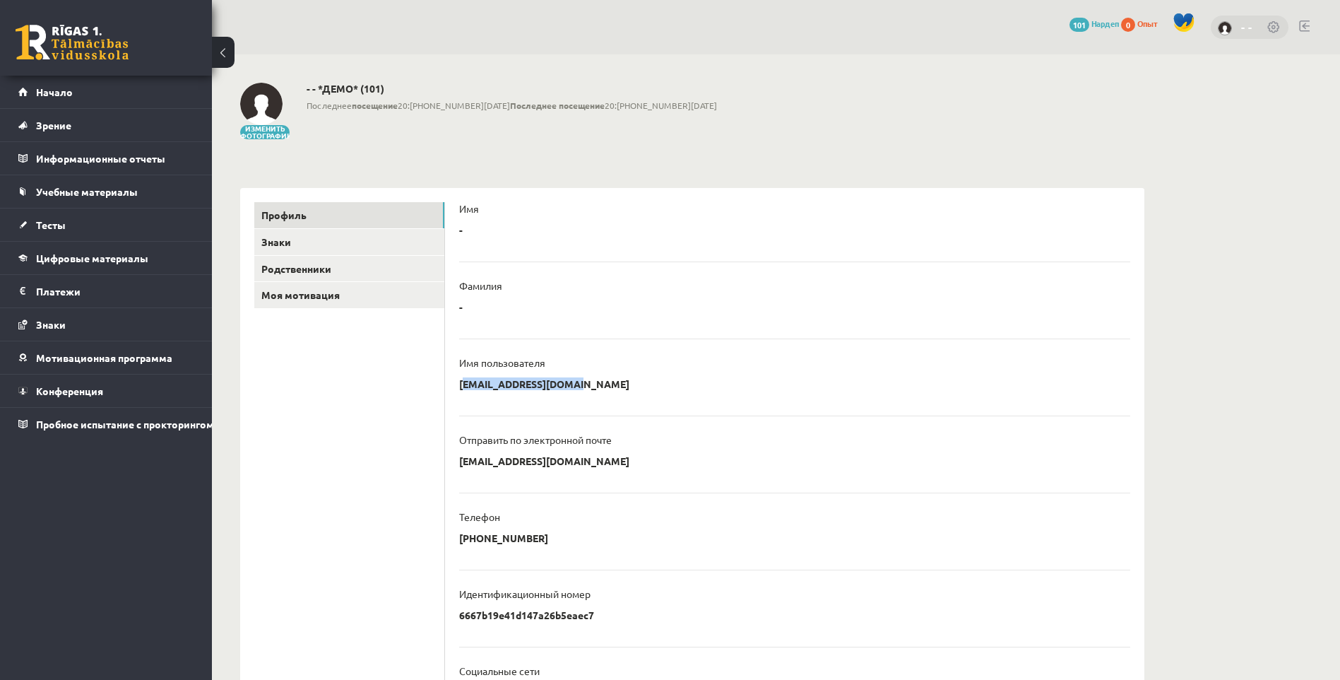
click at [1247, 26] on link "- -" at bounding box center [1246, 27] width 11 height 14
click at [480, 225] on div "- * ******** Atcelt" at bounding box center [794, 233] width 671 height 21
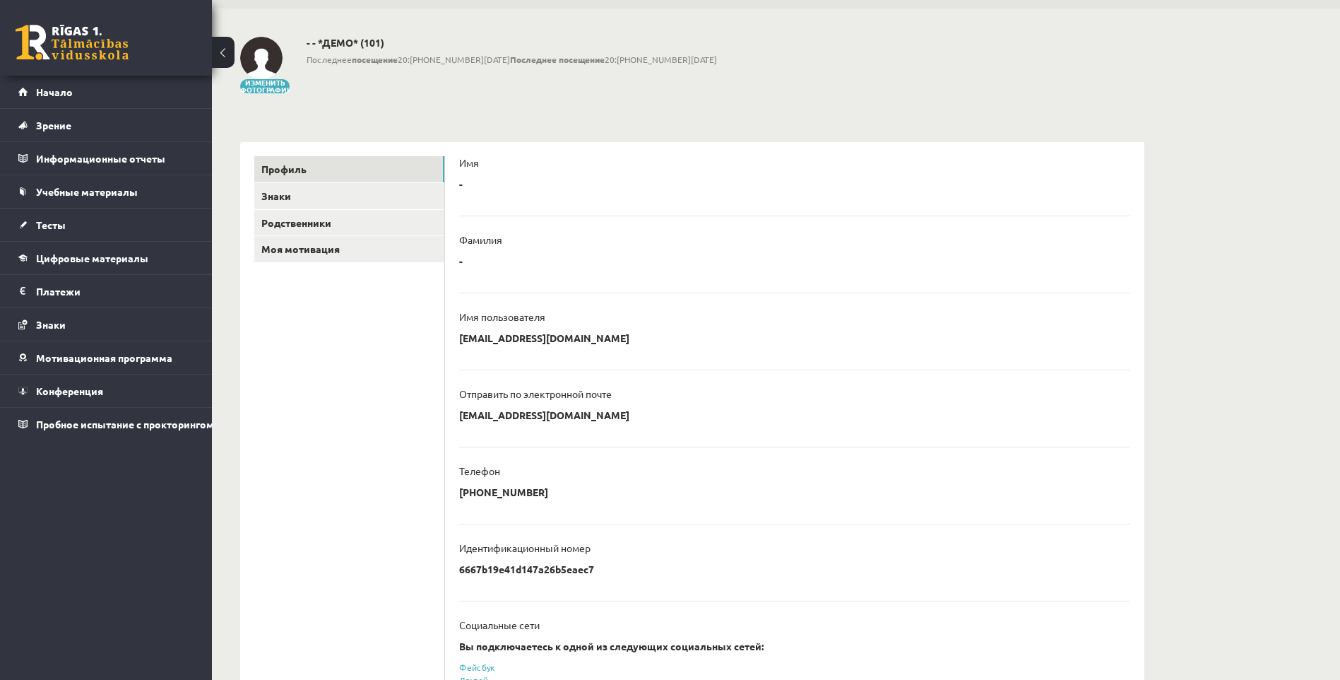
scroll to position [35, 0]
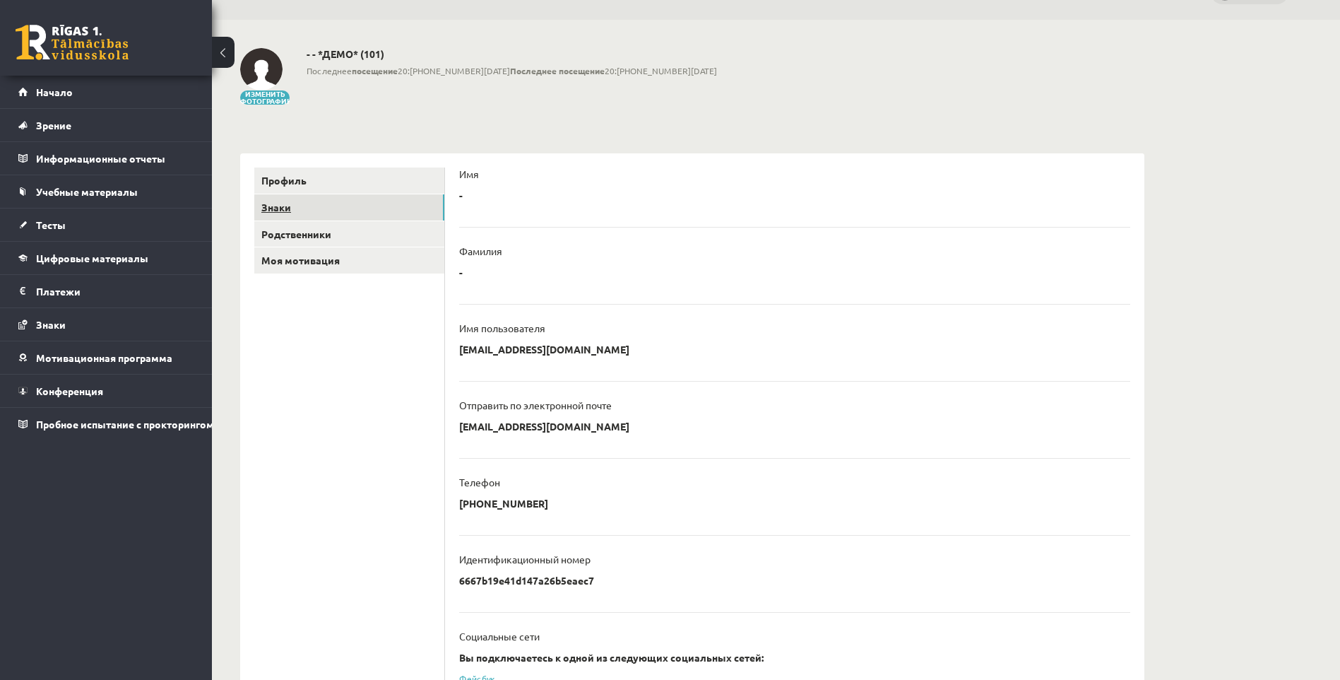
click at [292, 206] on link "Знаки" at bounding box center [349, 207] width 190 height 26
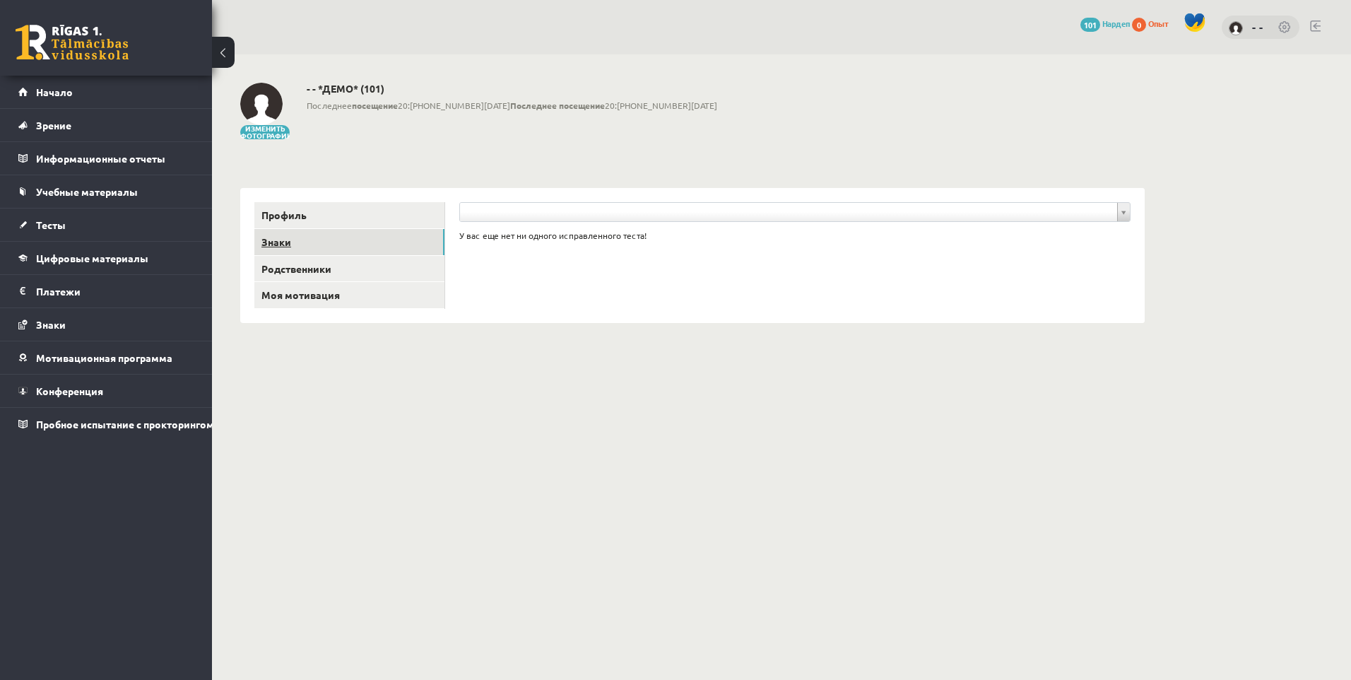
click at [327, 244] on link "Знаки" at bounding box center [349, 242] width 190 height 26
click at [330, 263] on link "Родственники" at bounding box center [349, 269] width 190 height 26
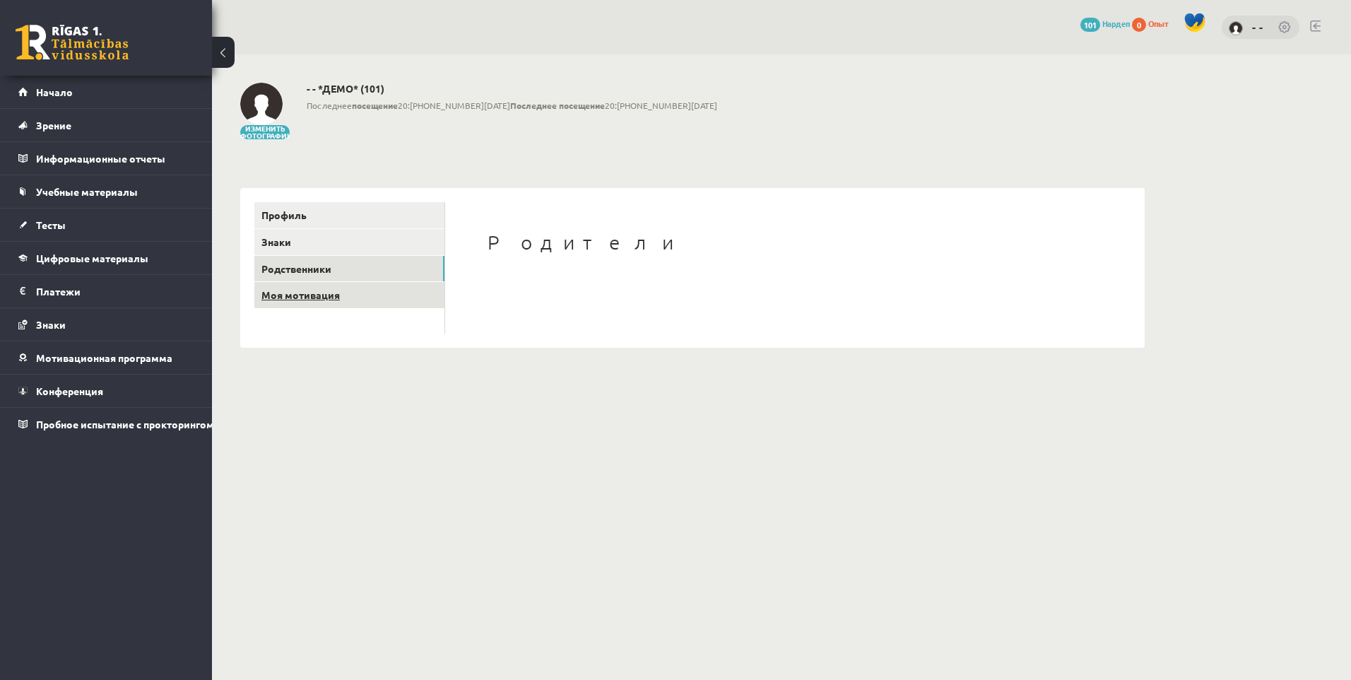
click at [322, 288] on link "Моя мотивация" at bounding box center [349, 295] width 190 height 26
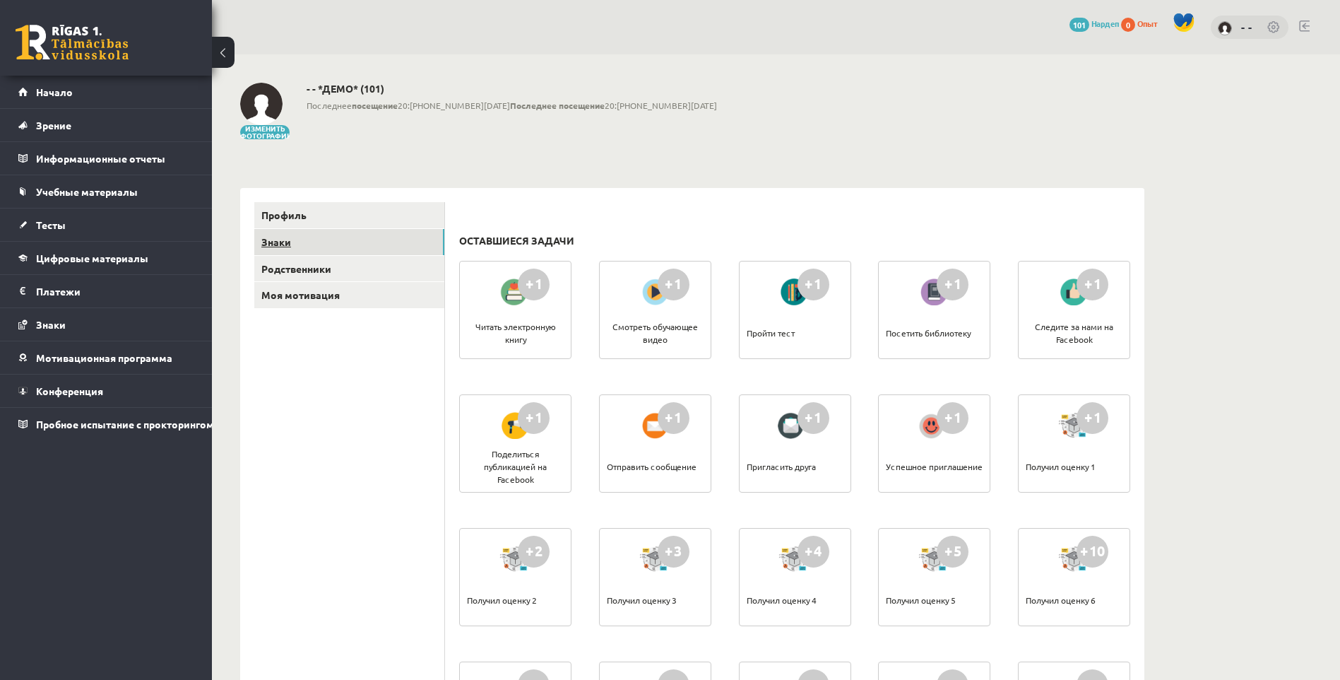
click at [316, 237] on link "Знаки" at bounding box center [349, 242] width 190 height 26
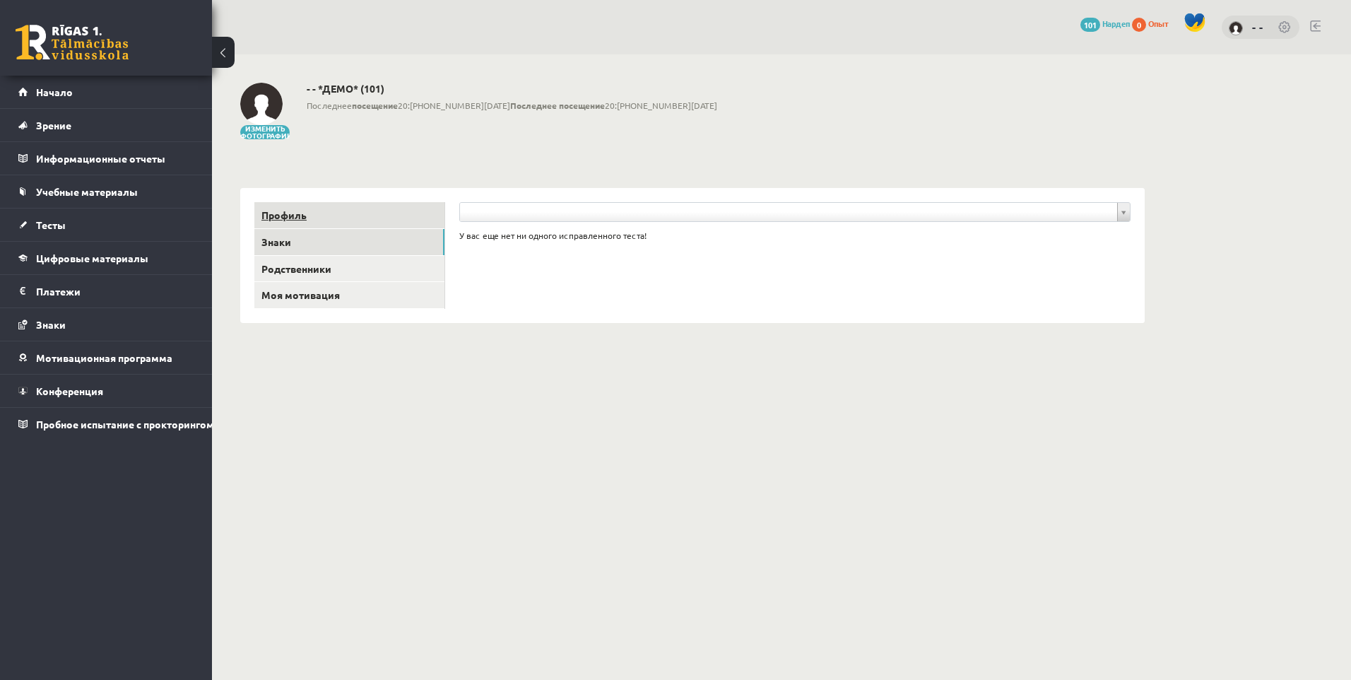
click at [309, 218] on link "Профиль" at bounding box center [349, 215] width 190 height 26
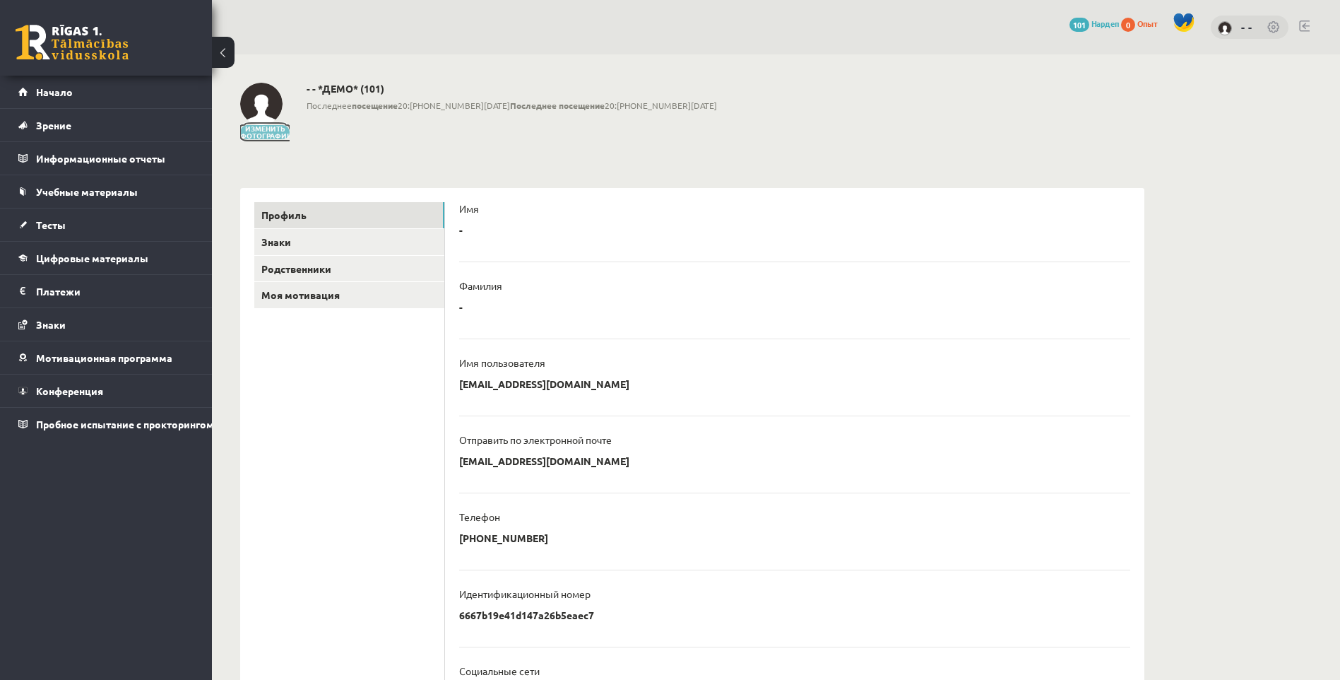
click at [283, 134] on button "Изменить фотографию" at bounding box center [264, 132] width 49 height 14
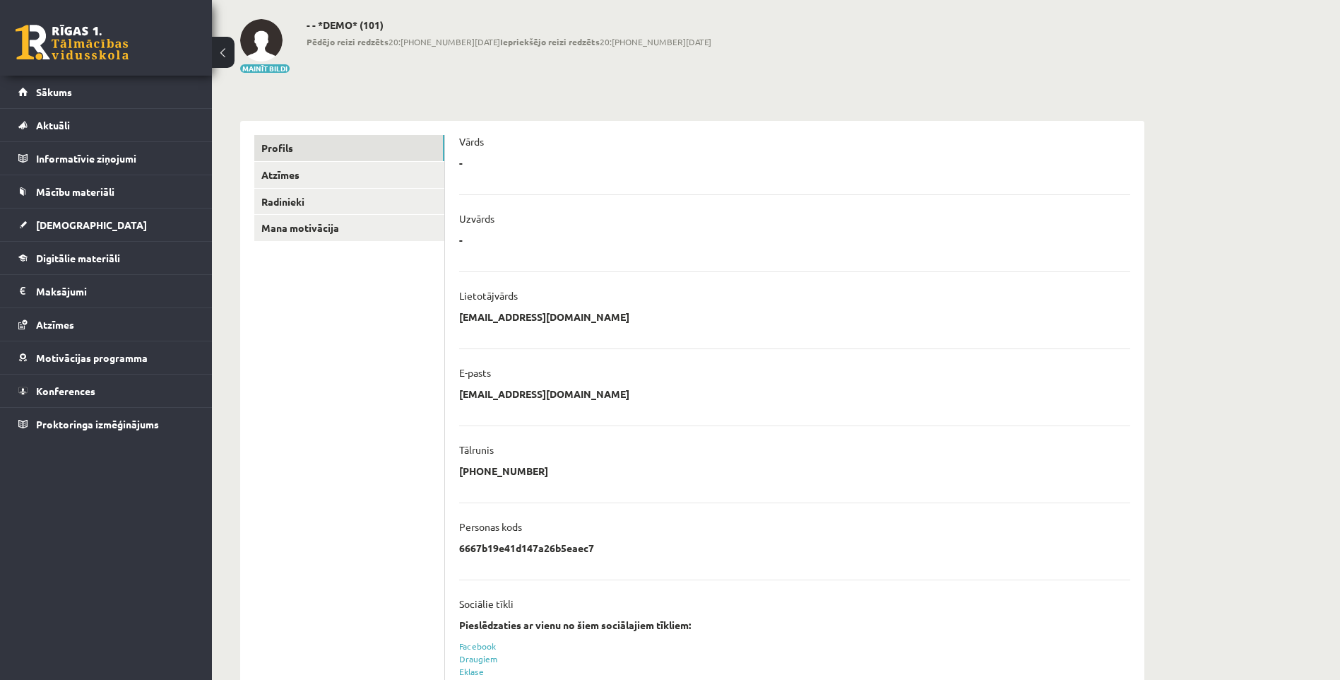
scroll to position [71, 0]
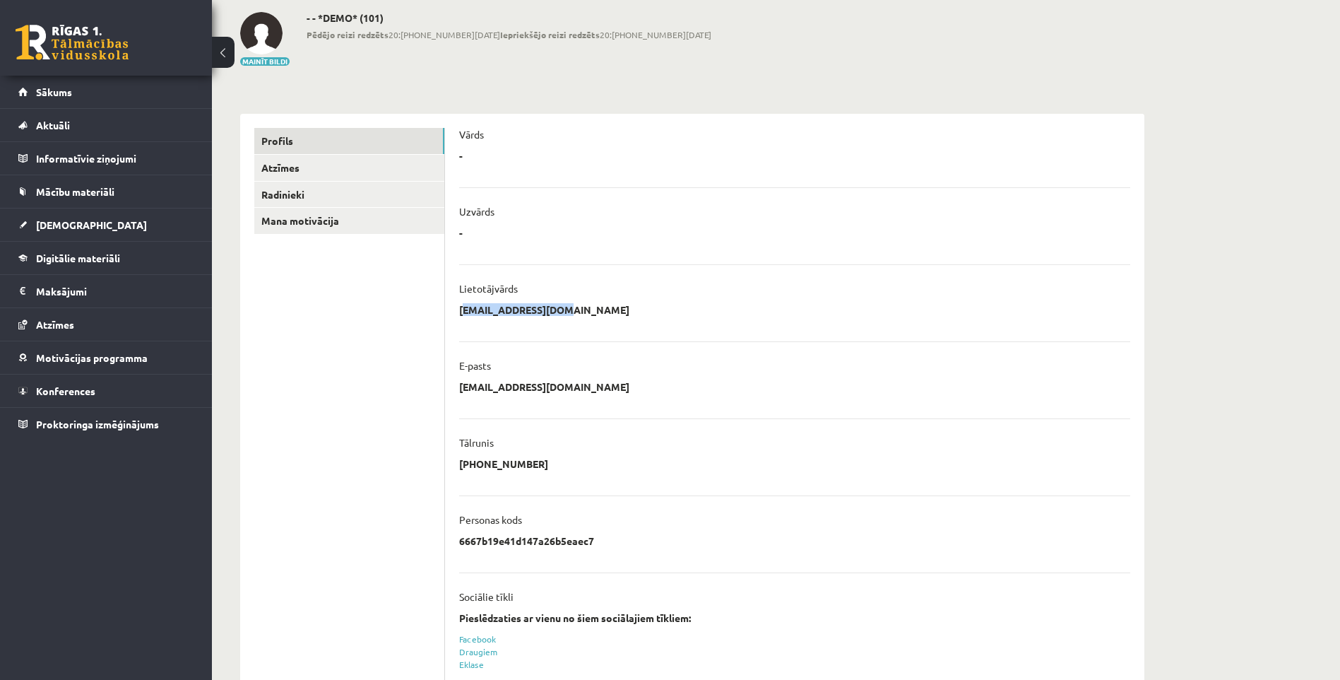
drag, startPoint x: 478, startPoint y: 306, endPoint x: 451, endPoint y: 305, distance: 26.9
click at [452, 305] on div "**********" at bounding box center [794, 433] width 699 height 639
click at [634, 317] on div "**********" at bounding box center [794, 313] width 671 height 21
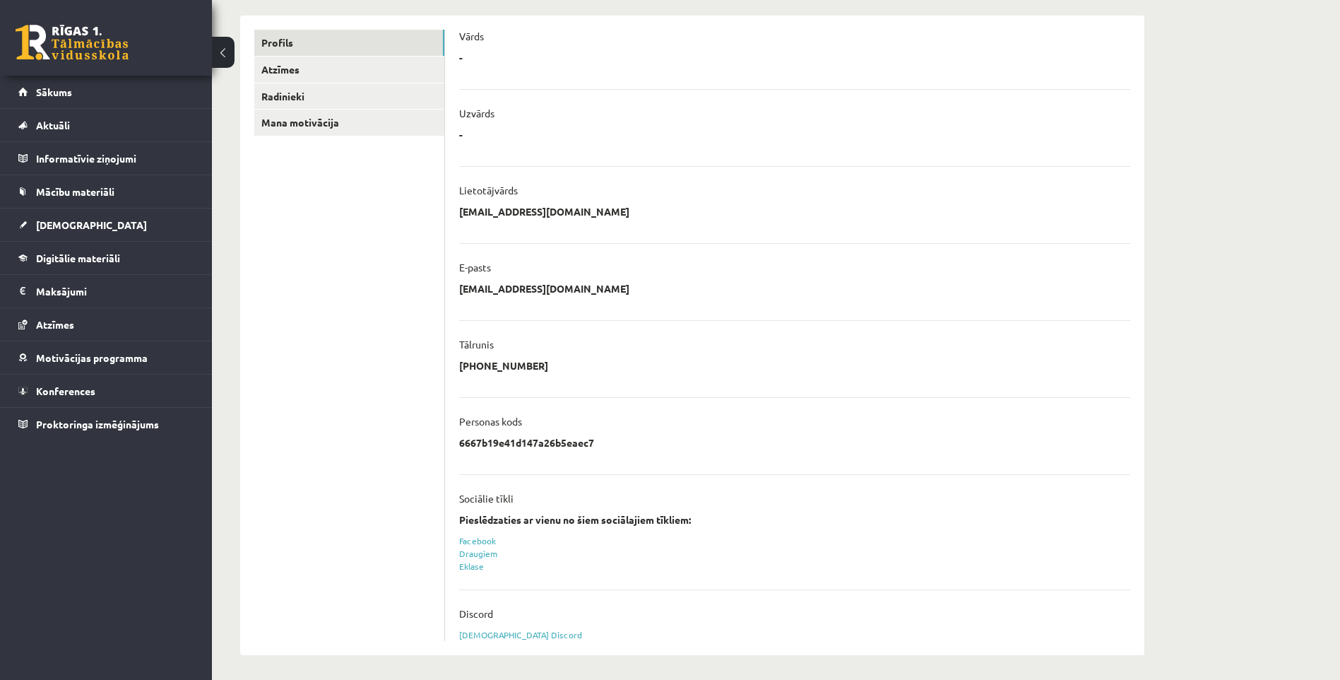
scroll to position [172, 0]
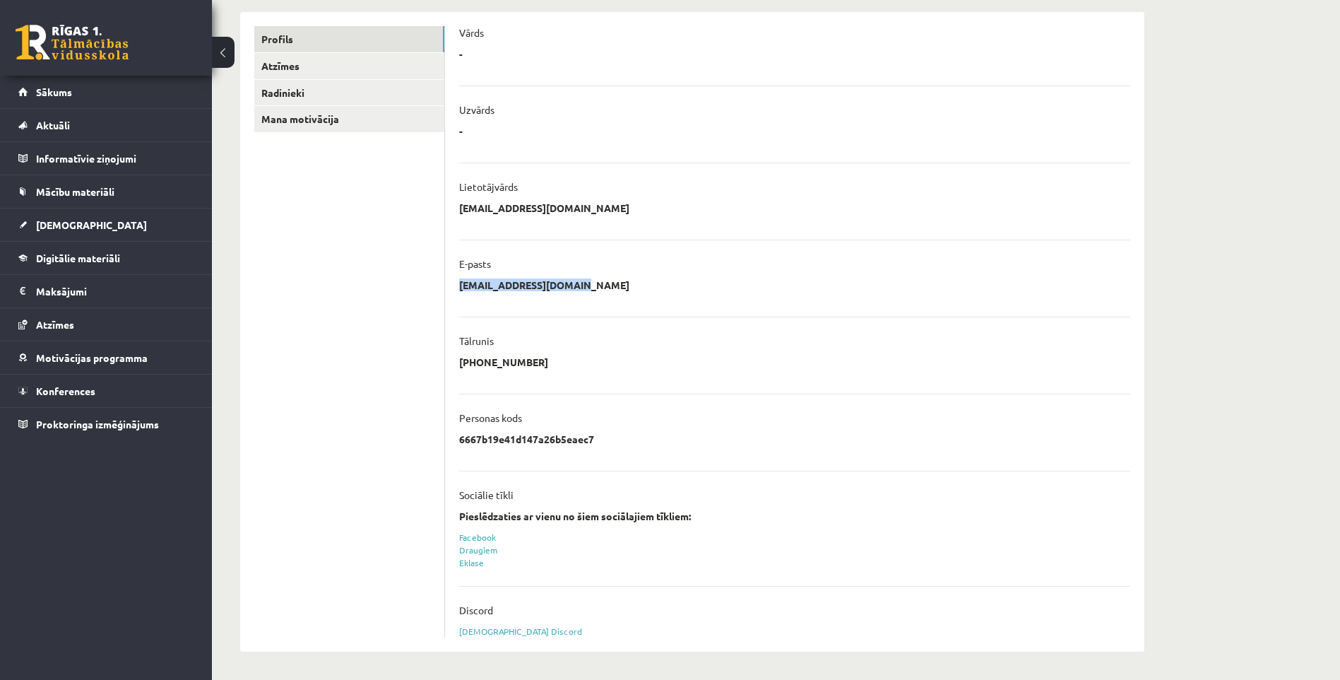
drag, startPoint x: 583, startPoint y: 288, endPoint x: 467, endPoint y: 275, distance: 116.5
click at [467, 275] on li "**********" at bounding box center [794, 269] width 671 height 60
click at [617, 328] on li "**********" at bounding box center [794, 346] width 671 height 60
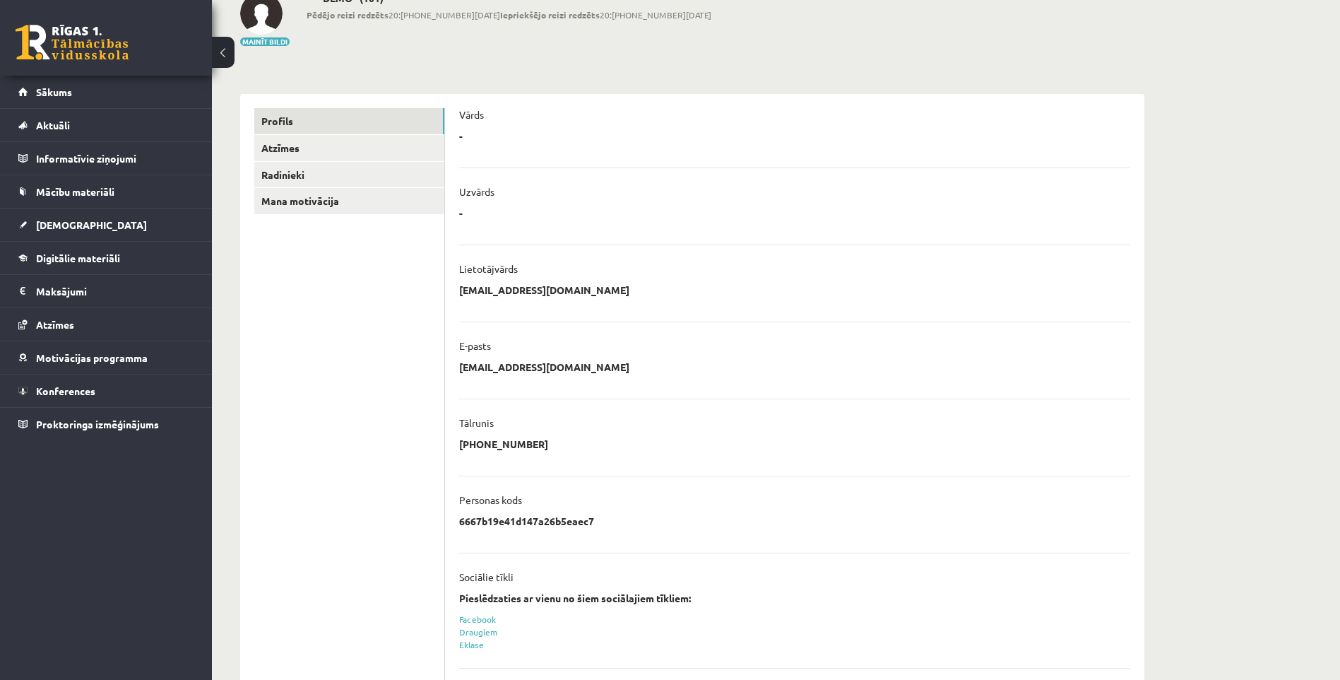
scroll to position [31, 0]
